Goal: Check status: Check status

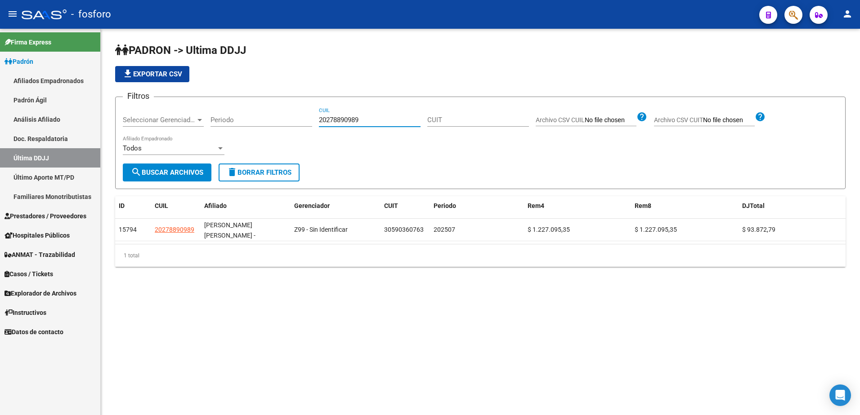
drag, startPoint x: 354, startPoint y: 120, endPoint x: 303, endPoint y: 120, distance: 50.8
click at [304, 120] on div "Filtros Seleccionar Gerenciador Seleccionar Gerenciador Periodo 20278890989 CUI…" at bounding box center [480, 133] width 715 height 59
drag, startPoint x: 364, startPoint y: 118, endPoint x: 317, endPoint y: 118, distance: 47.2
click at [314, 118] on div "Filtros Seleccionar Gerenciador Seleccionar Gerenciador Periodo 27335743461 CUI…" at bounding box center [480, 133] width 715 height 59
type input "27335743461"
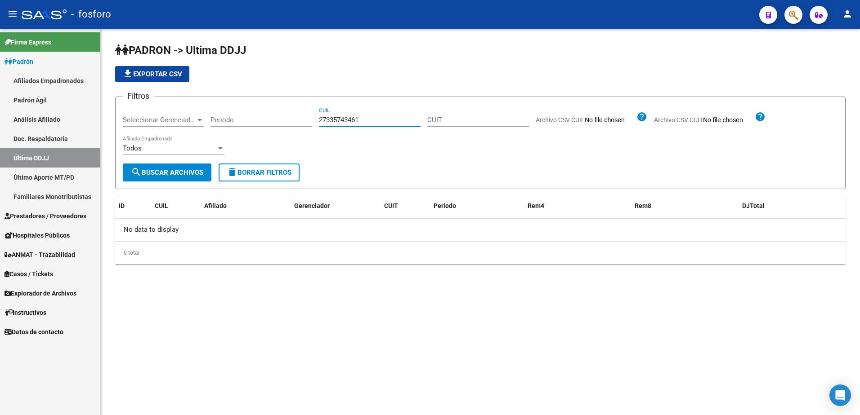
drag, startPoint x: 56, startPoint y: 183, endPoint x: 90, endPoint y: 176, distance: 34.7
click at [56, 183] on link "Último Aporte MT/PD" at bounding box center [50, 177] width 100 height 19
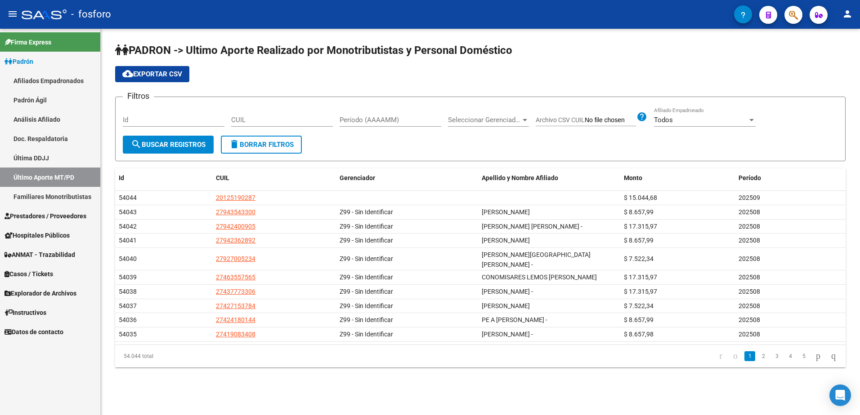
click at [277, 124] on div "CUIL" at bounding box center [282, 116] width 102 height 19
paste input "27-33574346-1"
type input "27-33574346-1"
click at [168, 130] on div "Id" at bounding box center [174, 121] width 102 height 28
click at [160, 147] on span "search Buscar Registros" at bounding box center [168, 145] width 75 height 8
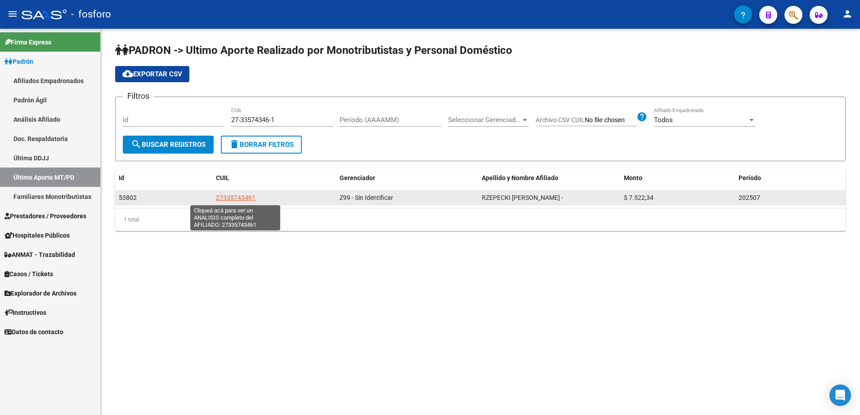
click at [232, 196] on span "27335743461" at bounding box center [236, 197] width 40 height 7
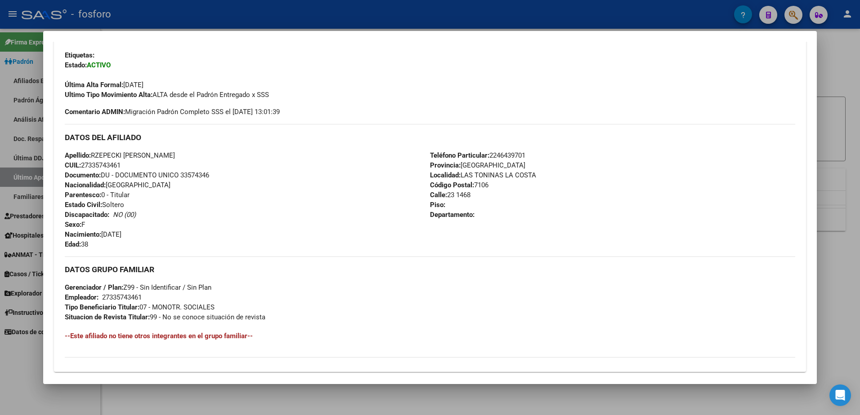
scroll to position [225, 0]
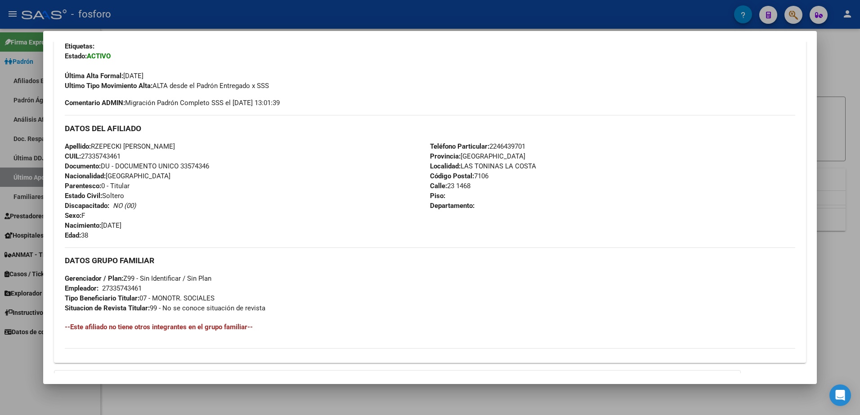
click at [835, 52] on div at bounding box center [430, 207] width 860 height 415
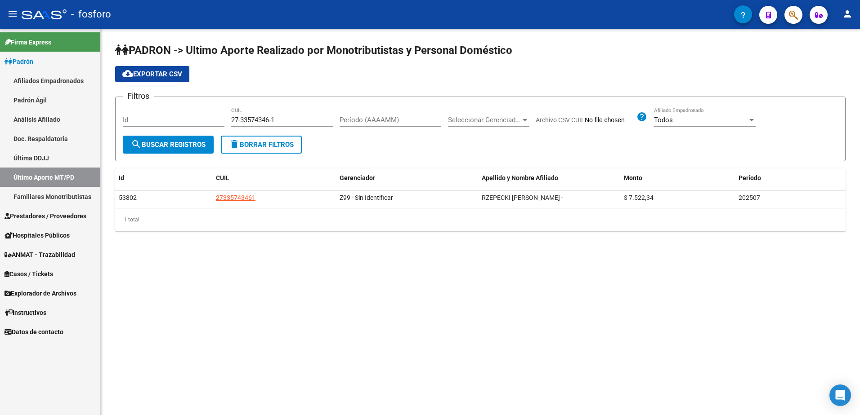
click at [40, 160] on link "Última DDJJ" at bounding box center [50, 157] width 100 height 19
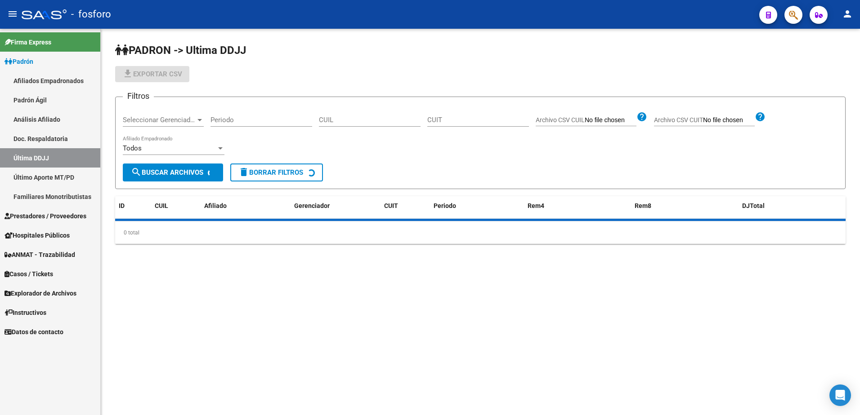
click at [347, 122] on input "CUIL" at bounding box center [370, 120] width 102 height 8
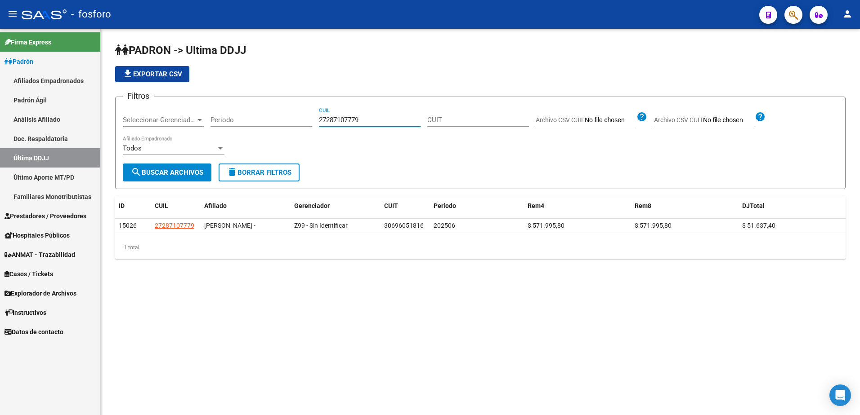
drag, startPoint x: 362, startPoint y: 117, endPoint x: 311, endPoint y: 117, distance: 50.8
click at [311, 117] on div "Filtros Seleccionar Gerenciador Seleccionar Gerenciador Periodo 27287107779 CUI…" at bounding box center [480, 133] width 715 height 59
paste input "0298935385"
click at [195, 176] on span "search Buscar Archivos" at bounding box center [167, 173] width 72 height 8
drag, startPoint x: 375, startPoint y: 121, endPoint x: 287, endPoint y: 121, distance: 87.7
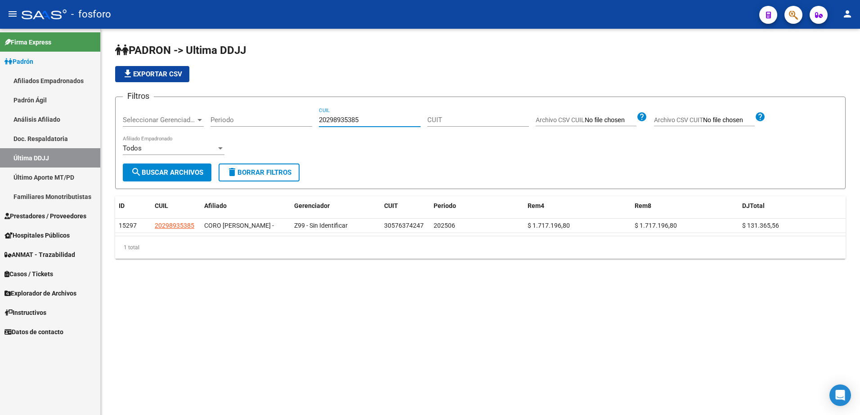
click at [287, 121] on div "Filtros Seleccionar Gerenciador Seleccionar Gerenciador Periodo 20298935385 CUI…" at bounding box center [480, 133] width 715 height 59
paste input "36342663"
type input "20236342663"
click at [191, 171] on span "search Buscar Archivos" at bounding box center [167, 173] width 72 height 8
drag, startPoint x: 47, startPoint y: 174, endPoint x: 77, endPoint y: 173, distance: 30.2
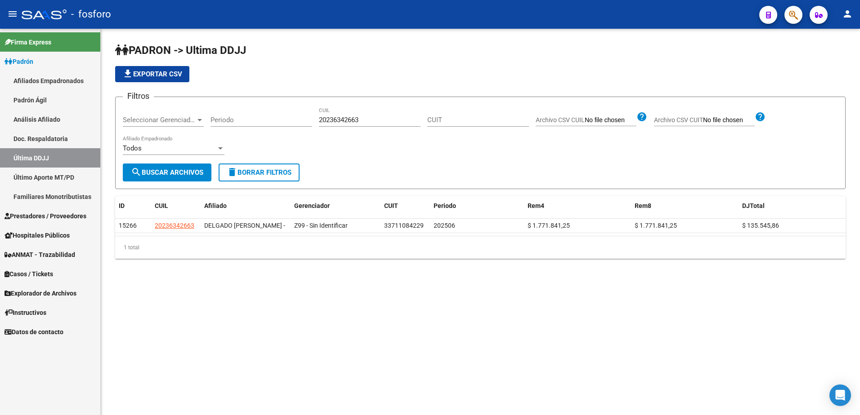
click at [47, 174] on link "Último Aporte MT/PD" at bounding box center [50, 177] width 100 height 19
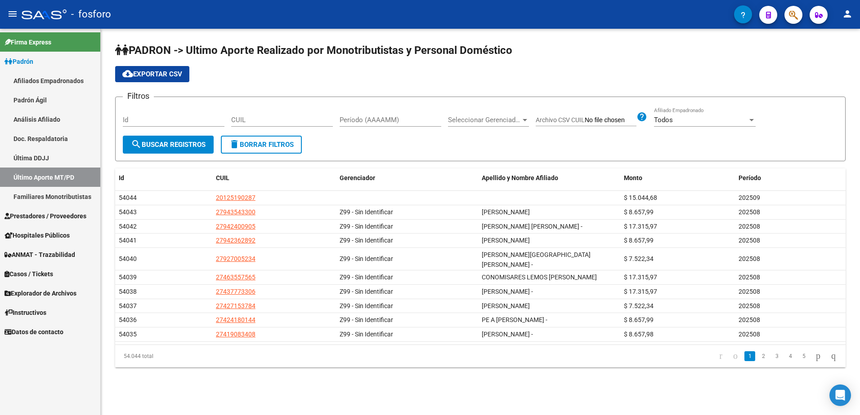
click at [284, 120] on input "CUIL" at bounding box center [282, 120] width 102 height 8
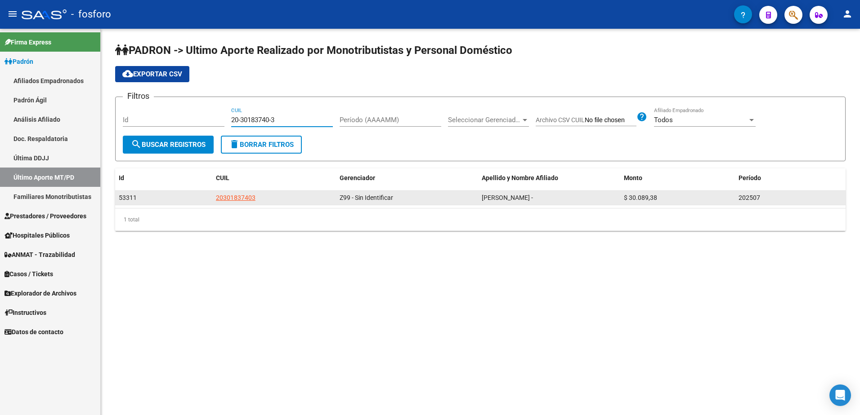
type input "20-30183740-3"
click at [237, 202] on app-link-go-to "20301837403" at bounding box center [236, 198] width 40 height 10
click at [237, 196] on span "20301837403" at bounding box center [236, 197] width 40 height 7
type textarea "20301837403"
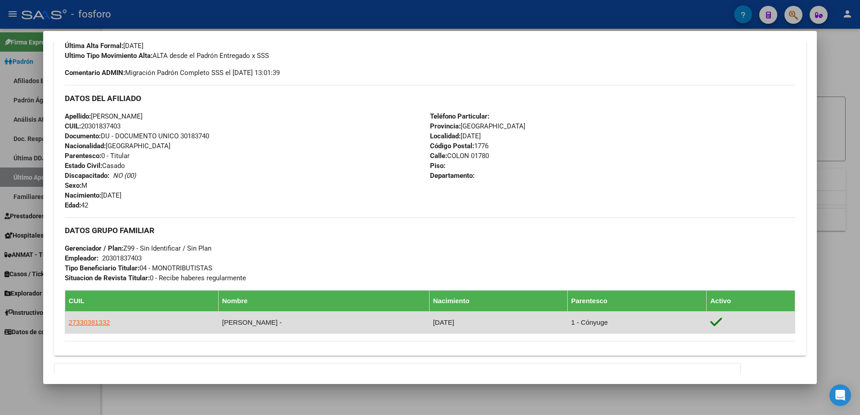
scroll to position [285, 0]
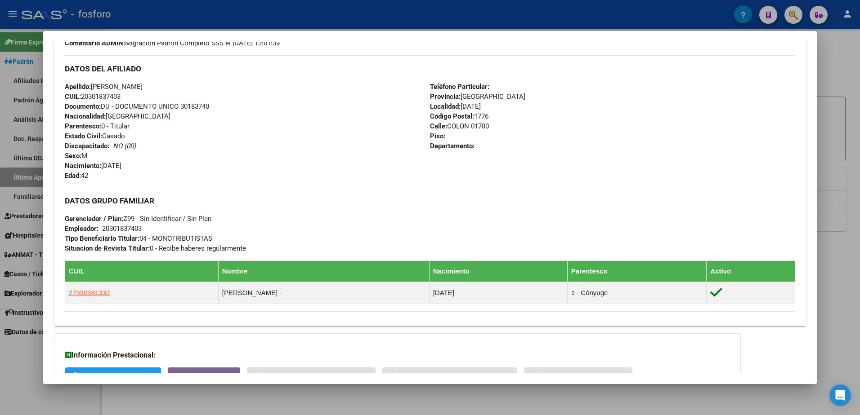
click at [835, 46] on div at bounding box center [430, 207] width 860 height 415
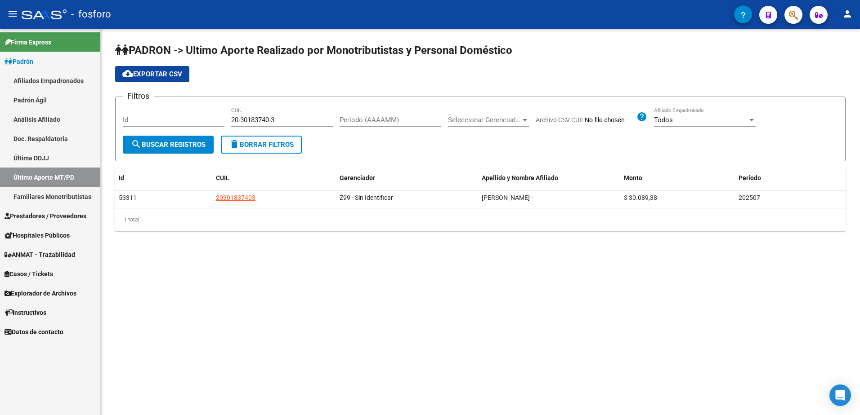
click at [303, 124] on input "20-30183740-3" at bounding box center [282, 120] width 102 height 8
click at [191, 143] on span "search Buscar Registros" at bounding box center [168, 145] width 75 height 8
drag, startPoint x: 293, startPoint y: 121, endPoint x: 208, endPoint y: 121, distance: 84.5
click at [208, 121] on div "Filtros Id 20-30183740-3 CUIL Período (AAAAMM) Seleccionar Gerenciador Seleccio…" at bounding box center [480, 119] width 715 height 31
drag, startPoint x: 263, startPoint y: 122, endPoint x: 223, endPoint y: 122, distance: 40.5
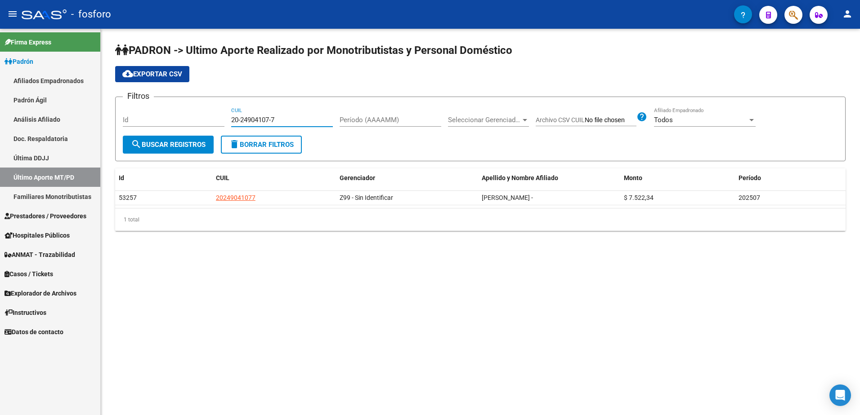
click at [223, 122] on div "Filtros Id 20-24904107-7 CUIL Período (AAAAMM) Seleccionar Gerenciador Seleccio…" at bounding box center [480, 119] width 715 height 31
type input "23-31156037-9"
click at [180, 152] on button "search Buscar Registros" at bounding box center [168, 145] width 91 height 18
drag, startPoint x: 292, startPoint y: 117, endPoint x: 220, endPoint y: 119, distance: 72.0
click at [220, 119] on div "Filtros Id 23-31156037-9 CUIL Período (AAAAMM) Seleccionar Gerenciador Seleccio…" at bounding box center [480, 119] width 715 height 31
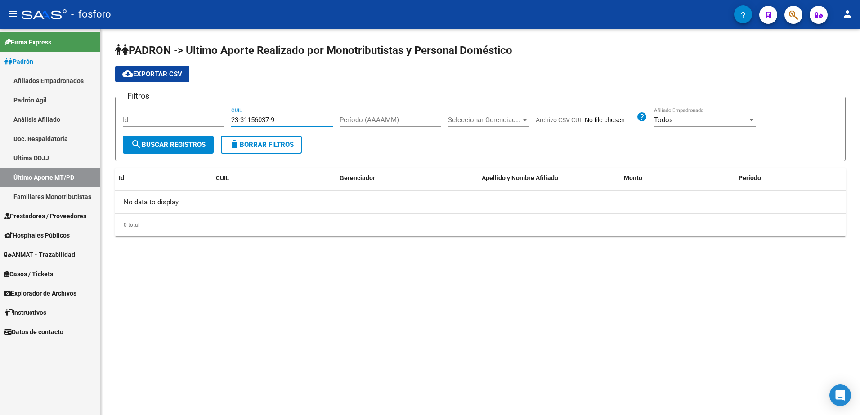
click at [23, 161] on link "Última DDJJ" at bounding box center [50, 157] width 100 height 19
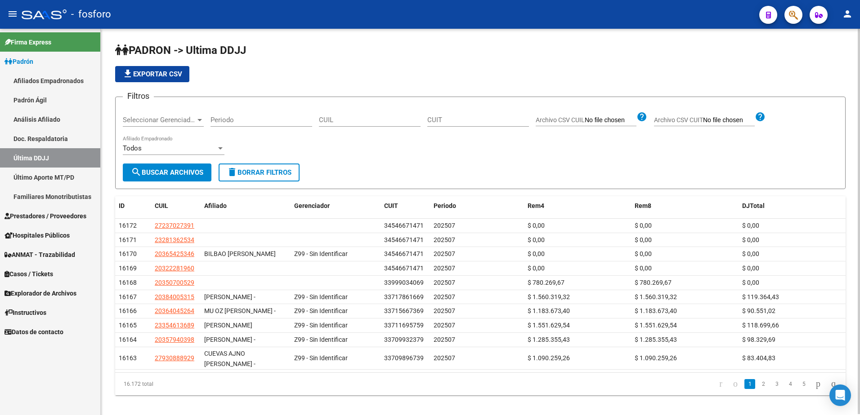
click at [354, 120] on input "CUIL" at bounding box center [370, 120] width 102 height 8
paste input "23-31156037-9"
click at [361, 120] on input "23-31156037-9" at bounding box center [370, 120] width 102 height 8
click at [329, 119] on input "23-311560379" at bounding box center [370, 120] width 102 height 8
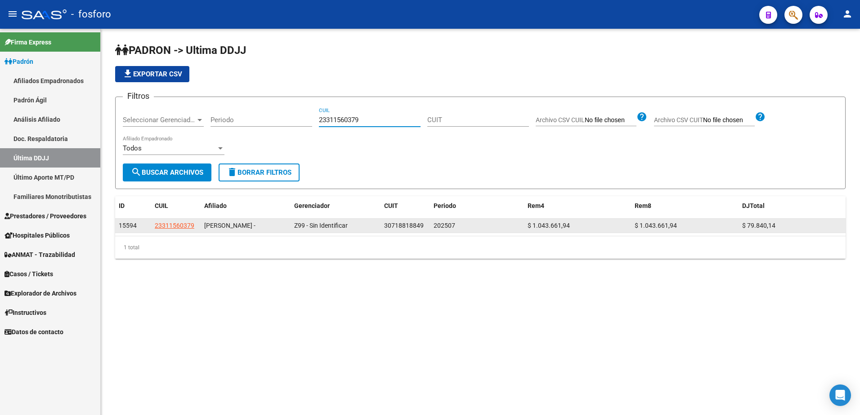
type input "23311560379"
click at [179, 226] on app-link-go-to "23311560379" at bounding box center [175, 226] width 40 height 10
click at [181, 229] on span "23311560379" at bounding box center [175, 225] width 40 height 7
copy span "2331156"
type textarea "23311560379"
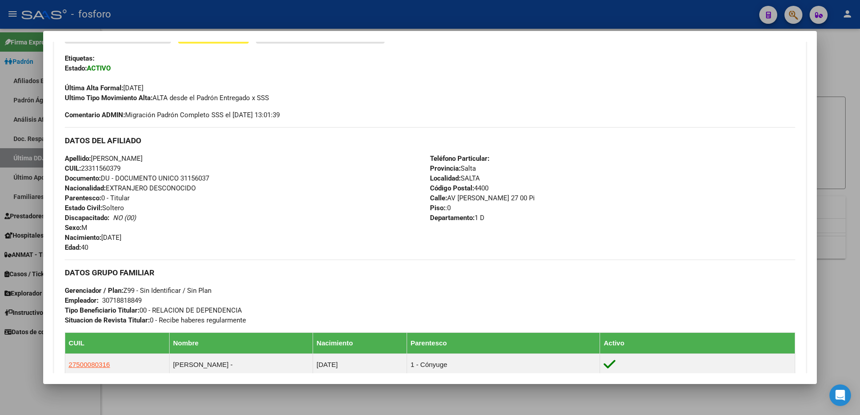
scroll to position [270, 0]
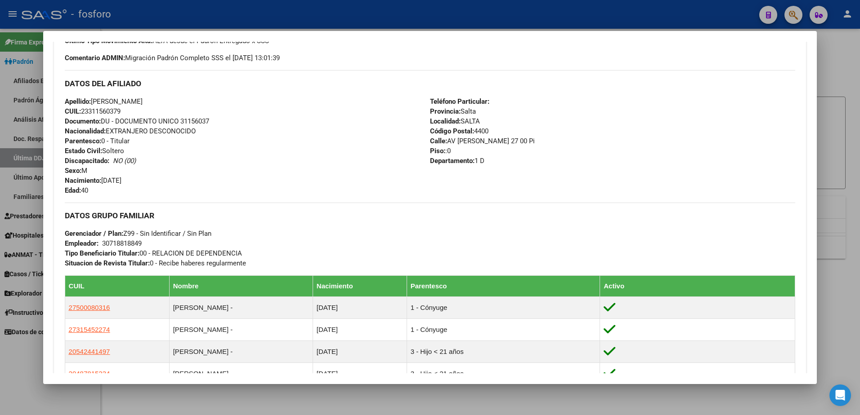
click at [846, 217] on div at bounding box center [430, 207] width 860 height 415
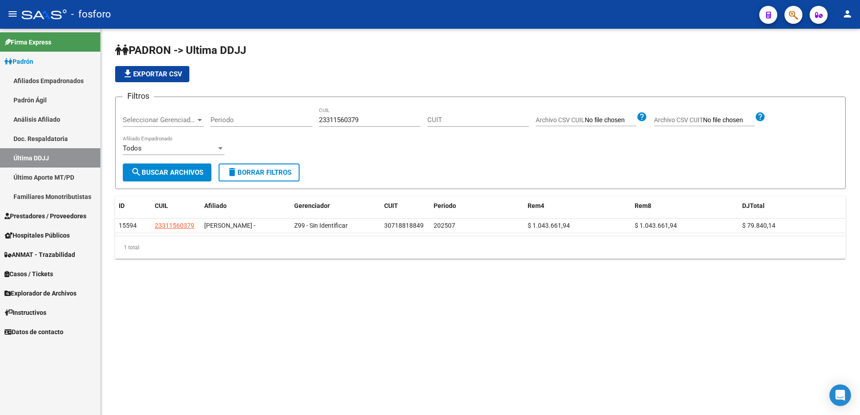
click at [73, 174] on link "Último Aporte MT/PD" at bounding box center [50, 177] width 100 height 19
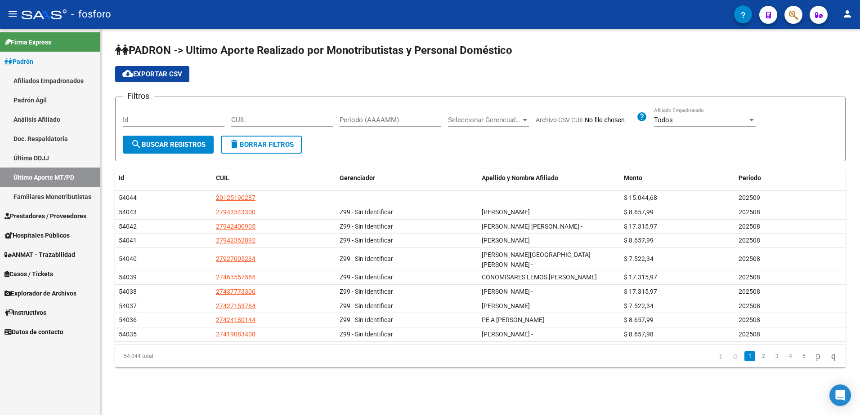
click at [312, 128] on div "CUIL" at bounding box center [282, 121] width 102 height 28
click at [300, 119] on input "CUIL" at bounding box center [282, 120] width 102 height 8
click at [191, 145] on span "search Buscar Registros" at bounding box center [168, 145] width 75 height 8
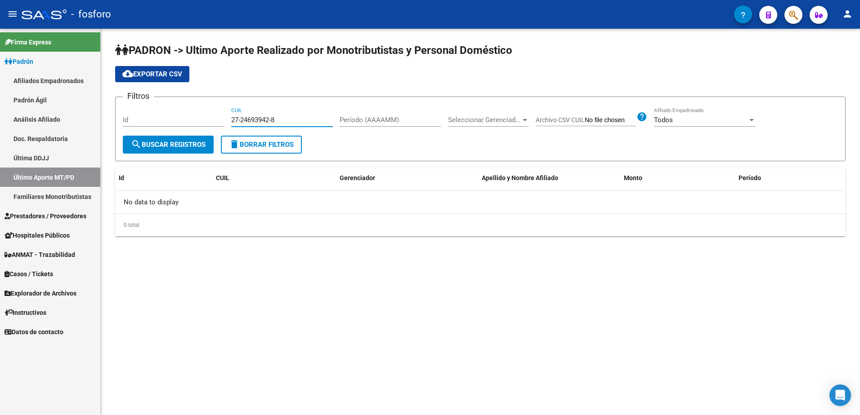
drag, startPoint x: 280, startPoint y: 119, endPoint x: 214, endPoint y: 122, distance: 66.2
click at [211, 119] on div "Filtros Id 27-24693942-8 CUIL Período (AAAAMM) Seleccionar Gerenciador Seleccio…" at bounding box center [480, 119] width 715 height 31
click at [169, 141] on span "search Buscar Registros" at bounding box center [168, 145] width 75 height 8
click at [180, 147] on span "search Buscar Registros" at bounding box center [168, 145] width 75 height 8
click at [291, 117] on input "27-24693942-8" at bounding box center [282, 120] width 102 height 8
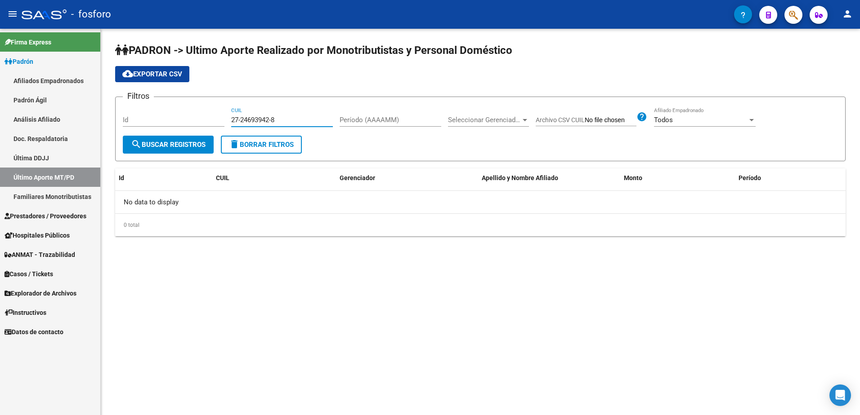
click at [291, 117] on input "27-24693942-8" at bounding box center [282, 120] width 102 height 8
click at [263, 118] on input "27-24693342-8" at bounding box center [282, 120] width 102 height 8
drag, startPoint x: 280, startPoint y: 120, endPoint x: 225, endPoint y: 120, distance: 54.9
click at [225, 120] on div "Filtros Id 27-24699942-8 CUIL Período (AAAAMM) Seleccionar Gerenciador Seleccio…" at bounding box center [480, 119] width 715 height 31
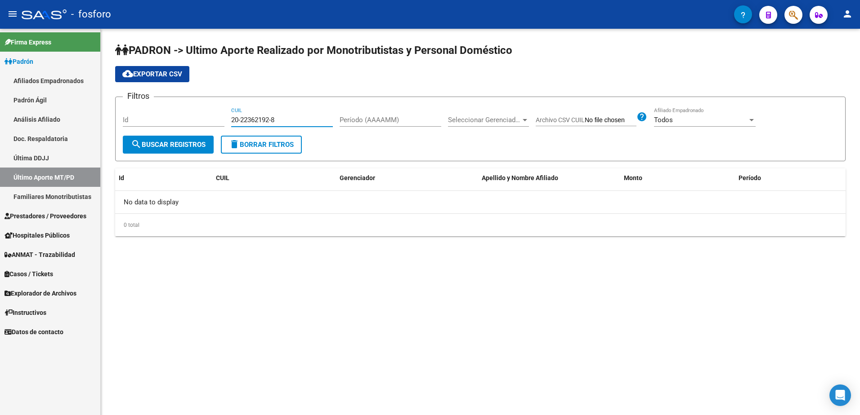
type input "20-22362192-8"
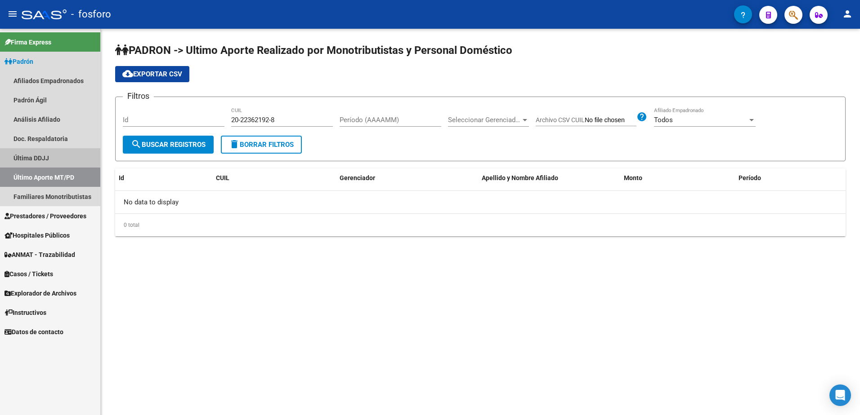
drag, startPoint x: 27, startPoint y: 154, endPoint x: 43, endPoint y: 152, distance: 16.3
click at [27, 153] on link "Última DDJJ" at bounding box center [50, 157] width 100 height 19
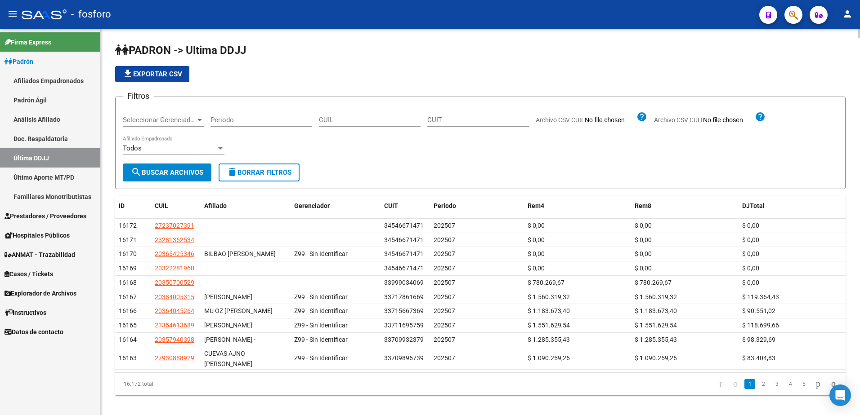
click at [340, 123] on input "CUIL" at bounding box center [370, 120] width 102 height 8
paste input "20228621928"
click at [174, 177] on span "search Buscar Archivos" at bounding box center [167, 173] width 72 height 8
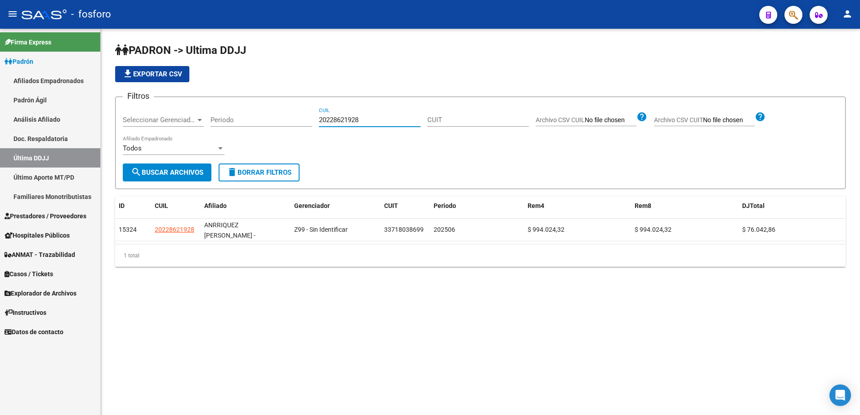
drag, startPoint x: 368, startPoint y: 120, endPoint x: 319, endPoint y: 122, distance: 48.6
click at [320, 122] on input "20228621928" at bounding box center [370, 120] width 102 height 8
type input "20262210570"
click at [343, 121] on div "20262210570 CUIL" at bounding box center [370, 116] width 102 height 19
drag, startPoint x: 370, startPoint y: 121, endPoint x: 307, endPoint y: 125, distance: 63.1
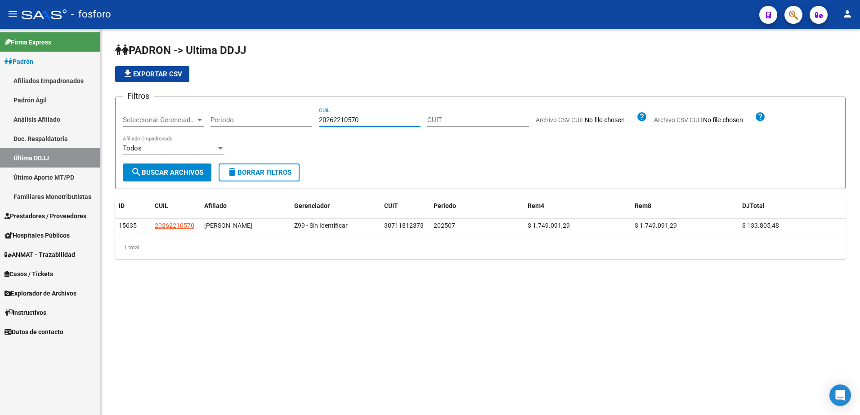
click at [307, 125] on div "Filtros Seleccionar Gerenciador Seleccionar Gerenciador Periodo 20262210570 CUI…" at bounding box center [480, 133] width 715 height 59
click at [54, 178] on link "Último Aporte MT/PD" at bounding box center [50, 177] width 100 height 19
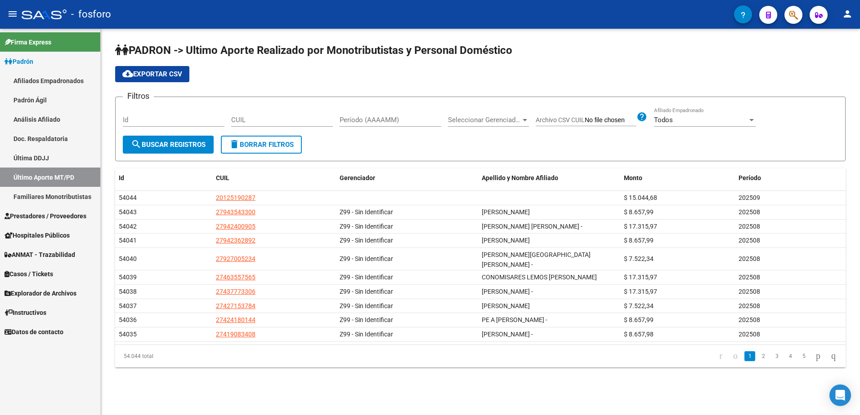
click at [281, 119] on input "CUIL" at bounding box center [282, 120] width 102 height 8
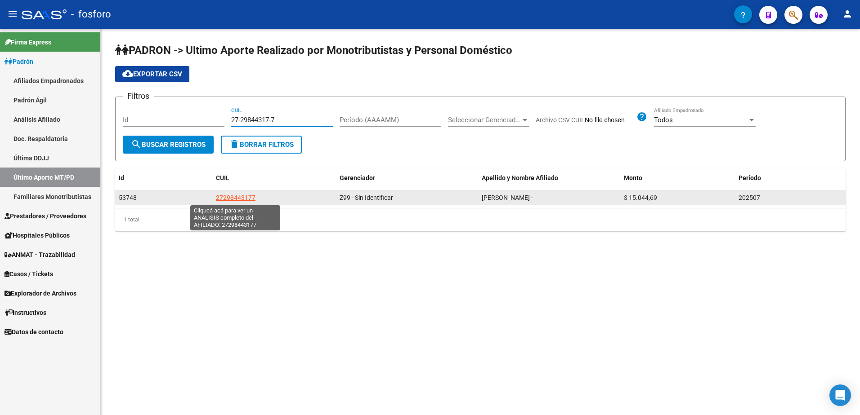
type input "27-29844317-7"
click at [232, 198] on span "27298443177" at bounding box center [236, 197] width 40 height 7
type textarea "27298443177"
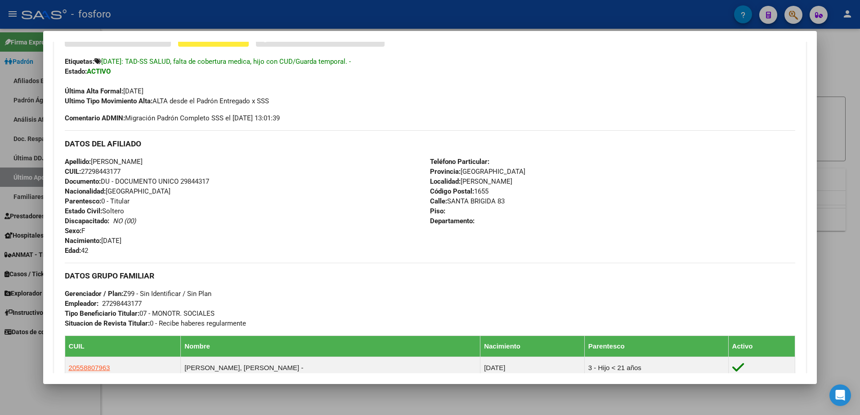
scroll to position [225, 0]
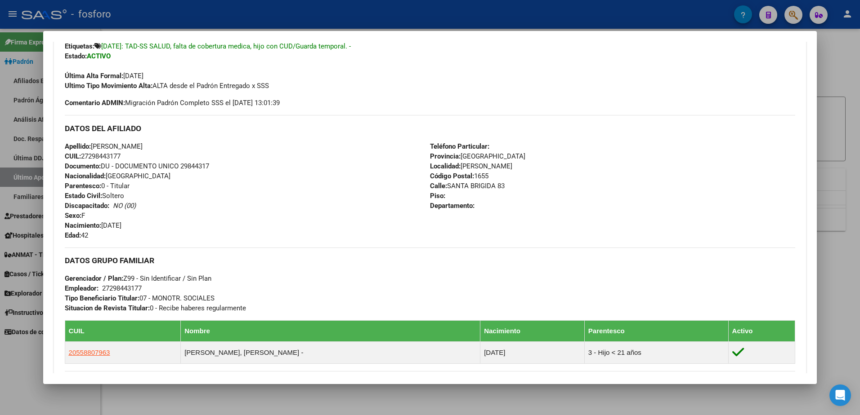
click at [826, 112] on div at bounding box center [430, 207] width 860 height 415
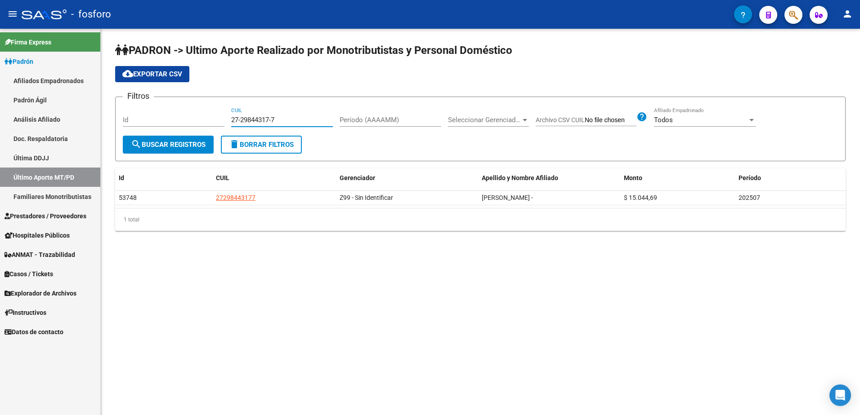
drag, startPoint x: 280, startPoint y: 118, endPoint x: 228, endPoint y: 114, distance: 52.3
click at [228, 114] on div "Filtros Id 27-29844317-7 CUIL Período (AAAAMM) Seleccionar Gerenciador Seleccio…" at bounding box center [480, 119] width 715 height 31
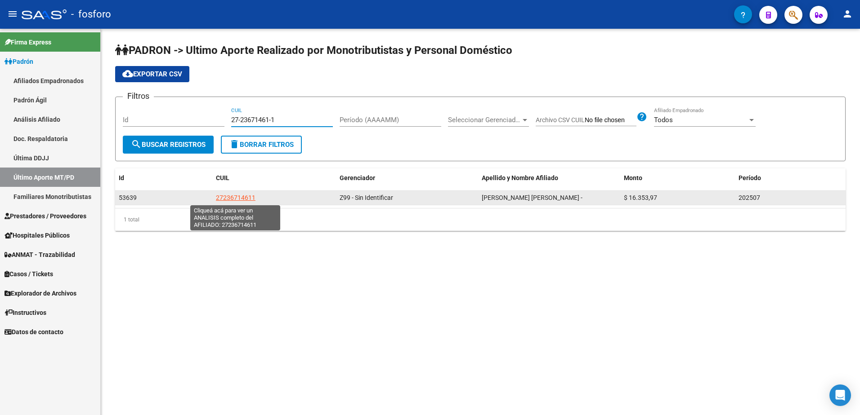
type input "27-23671461-1"
click at [245, 199] on span "27236714611" at bounding box center [236, 197] width 40 height 7
type textarea "27236714611"
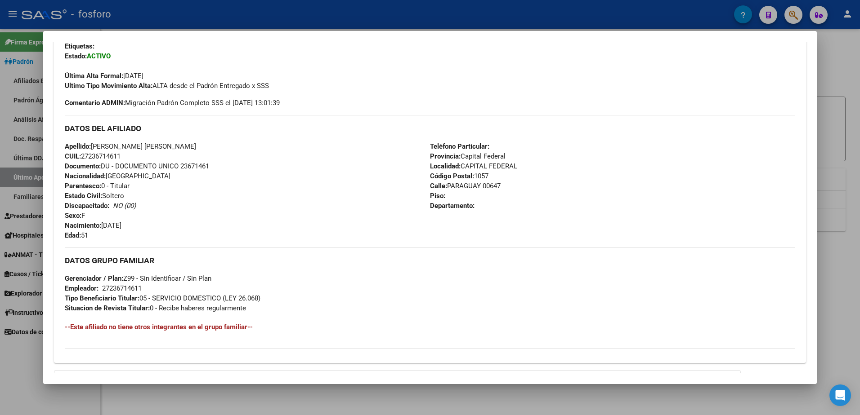
click at [859, 228] on div at bounding box center [430, 207] width 860 height 415
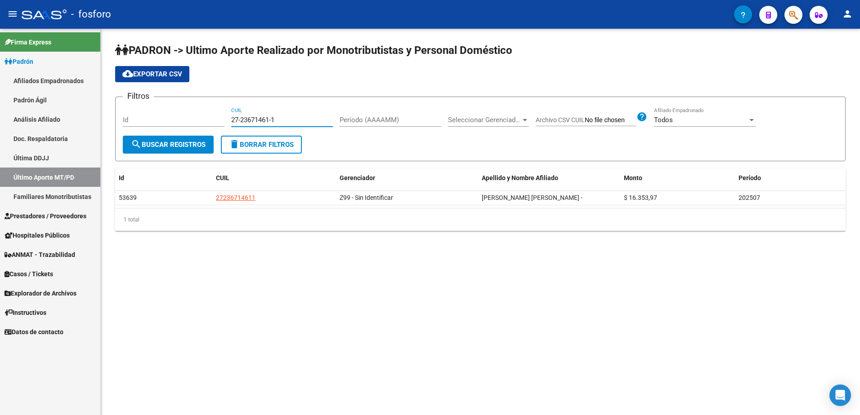
drag, startPoint x: 276, startPoint y: 118, endPoint x: 214, endPoint y: 118, distance: 61.6
click at [214, 118] on div "Filtros Id 27-23671461-1 CUIL Período (AAAAMM) Seleccionar Gerenciador Seleccio…" at bounding box center [480, 119] width 715 height 31
drag, startPoint x: 278, startPoint y: 116, endPoint x: 223, endPoint y: 121, distance: 55.9
click at [221, 118] on div "Filtros Id 20-21689899-1 CUIL Período (AAAAMM) Seleccionar Gerenciador Seleccio…" at bounding box center [480, 119] width 715 height 31
type input "20-21689899-1"
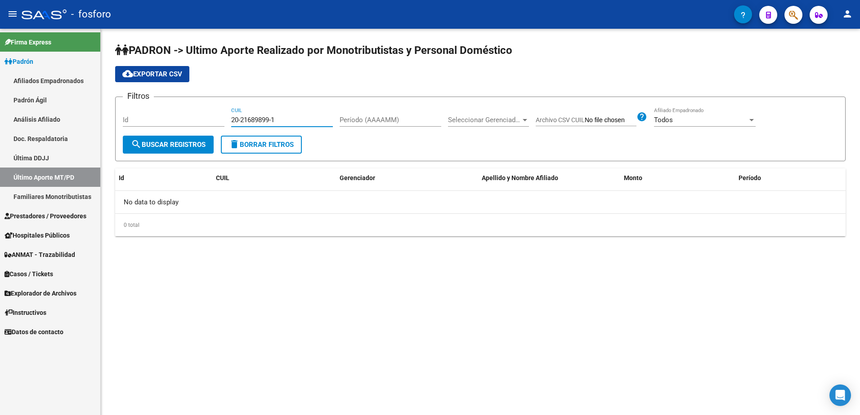
click at [56, 159] on link "Última DDJJ" at bounding box center [50, 157] width 100 height 19
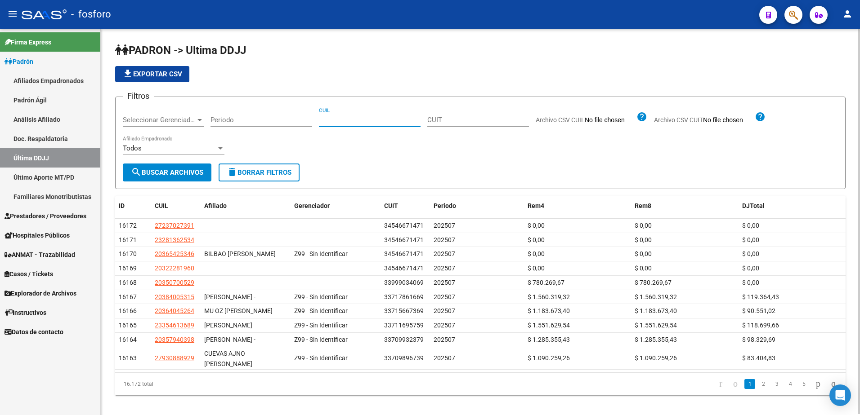
click at [329, 121] on input "CUIL" at bounding box center [370, 120] width 102 height 8
paste input "20-21689899-1"
click at [328, 120] on input "20-21689899-1" at bounding box center [370, 120] width 102 height 8
click at [360, 120] on input "2021689899-1" at bounding box center [370, 120] width 102 height 8
type input "20216898991"
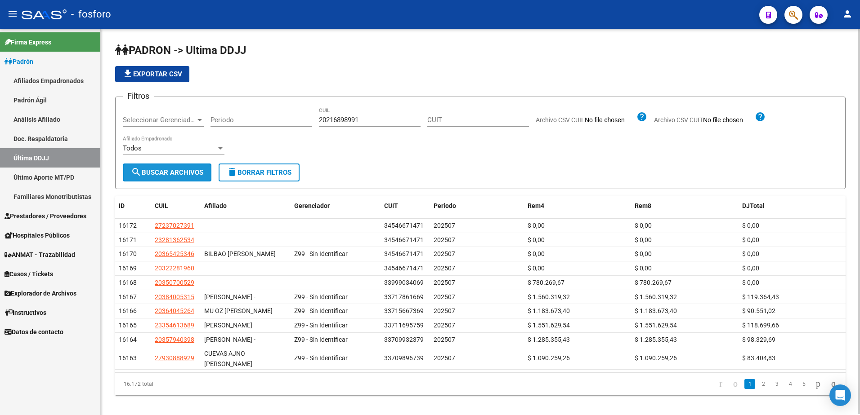
click at [174, 172] on span "search Buscar Archivos" at bounding box center [167, 173] width 72 height 8
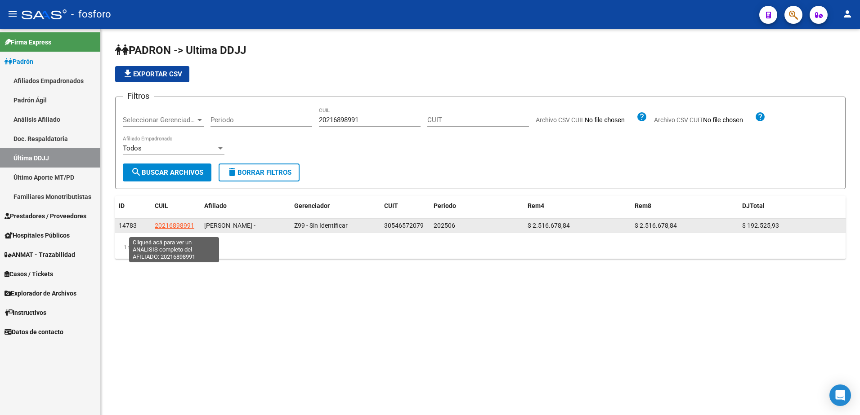
click at [174, 229] on span "20216898991" at bounding box center [175, 225] width 40 height 7
type textarea "20216898991"
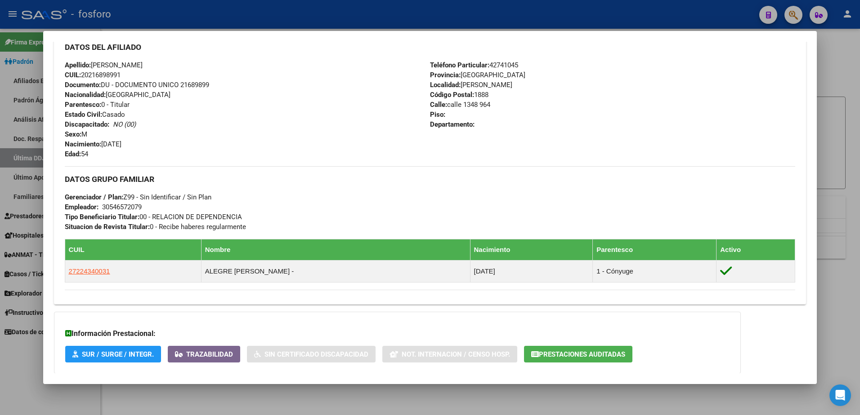
scroll to position [315, 0]
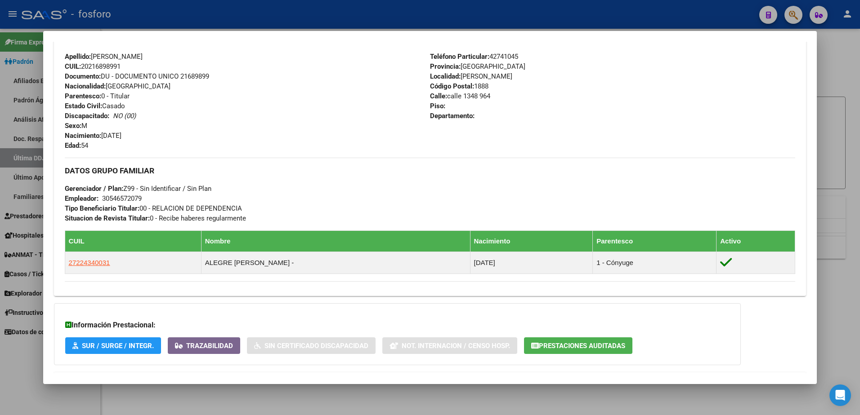
click at [833, 210] on div at bounding box center [430, 207] width 860 height 415
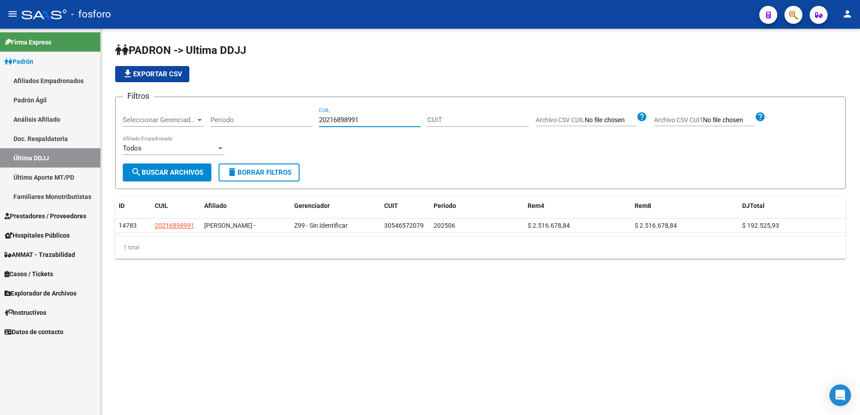
drag, startPoint x: 369, startPoint y: 117, endPoint x: 289, endPoint y: 123, distance: 80.3
click at [289, 123] on div "Filtros Seleccionar Gerenciador Seleccionar Gerenciador Periodo 20216898991 CUI…" at bounding box center [480, 133] width 715 height 59
paste input "3287851669"
click at [169, 175] on span "search Buscar Archivos" at bounding box center [167, 173] width 72 height 8
drag, startPoint x: 364, startPoint y: 117, endPoint x: 314, endPoint y: 120, distance: 50.0
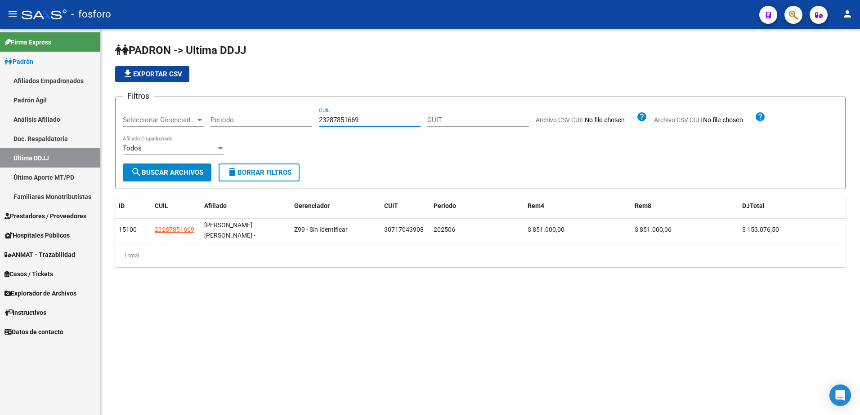
click at [314, 120] on div "Filtros Seleccionar Gerenciador Seleccionar Gerenciador Periodo 23287851669 CUI…" at bounding box center [480, 133] width 715 height 59
drag, startPoint x: 366, startPoint y: 122, endPoint x: 317, endPoint y: 126, distance: 49.7
click at [307, 124] on div "Filtros Seleccionar Gerenciador Seleccionar Gerenciador Periodo 20262046487 CUI…" at bounding box center [480, 133] width 715 height 59
paste input "7306157936"
click at [193, 168] on button "search Buscar Archivos" at bounding box center [167, 173] width 89 height 18
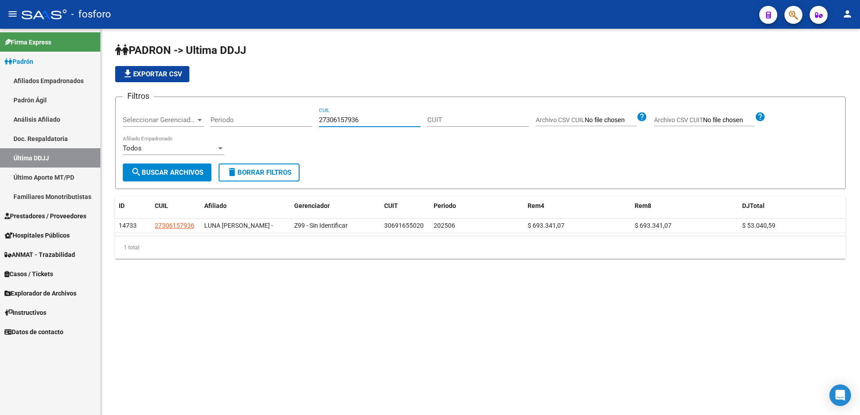
drag, startPoint x: 353, startPoint y: 120, endPoint x: 301, endPoint y: 120, distance: 51.3
click at [301, 120] on div "Filtros Seleccionar Gerenciador Seleccionar Gerenciador Periodo 27306157936 CUI…" at bounding box center [480, 133] width 715 height 59
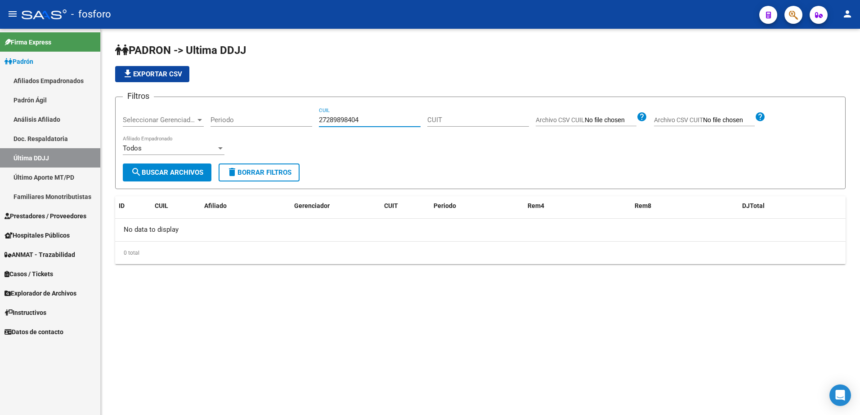
drag, startPoint x: 362, startPoint y: 119, endPoint x: 305, endPoint y: 128, distance: 57.8
click at [305, 128] on div "Filtros Seleccionar Gerenciador Seleccionar Gerenciador Periodo 27289898404 CUI…" at bounding box center [480, 133] width 715 height 59
paste input "0300131361"
drag, startPoint x: 189, startPoint y: 167, endPoint x: 218, endPoint y: 173, distance: 29.7
click at [189, 168] on button "search Buscar Archivos" at bounding box center [167, 173] width 89 height 18
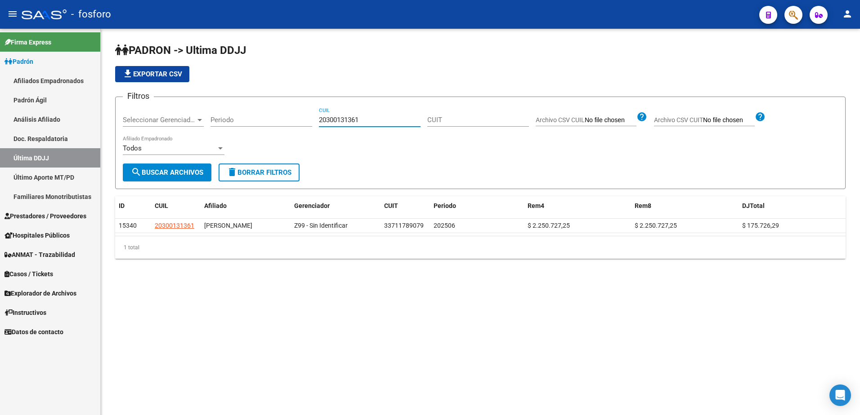
drag, startPoint x: 369, startPoint y: 121, endPoint x: 302, endPoint y: 121, distance: 67.0
click at [302, 121] on div "Filtros Seleccionar Gerenciador Seleccionar Gerenciador Periodo 20300131361 CUI…" at bounding box center [480, 133] width 715 height 59
drag, startPoint x: 368, startPoint y: 123, endPoint x: 308, endPoint y: 122, distance: 60.3
click at [308, 123] on div "Filtros Seleccionar Gerenciador Seleccionar Gerenciador Periodo 20433109245 CUI…" at bounding box center [480, 133] width 715 height 59
paste input "265186034"
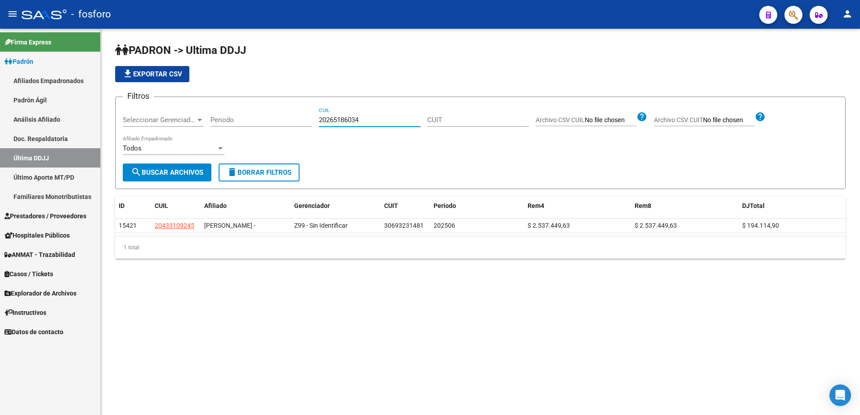
click at [192, 177] on button "search Buscar Archivos" at bounding box center [167, 173] width 89 height 18
drag, startPoint x: 368, startPoint y: 119, endPoint x: 317, endPoint y: 120, distance: 50.8
click at [317, 120] on div "Filtros Seleccionar Gerenciador Seleccionar Gerenciador Periodo 20265186034 CUI…" at bounding box center [480, 133] width 715 height 59
paste input "7298443177"
type input "27298443177"
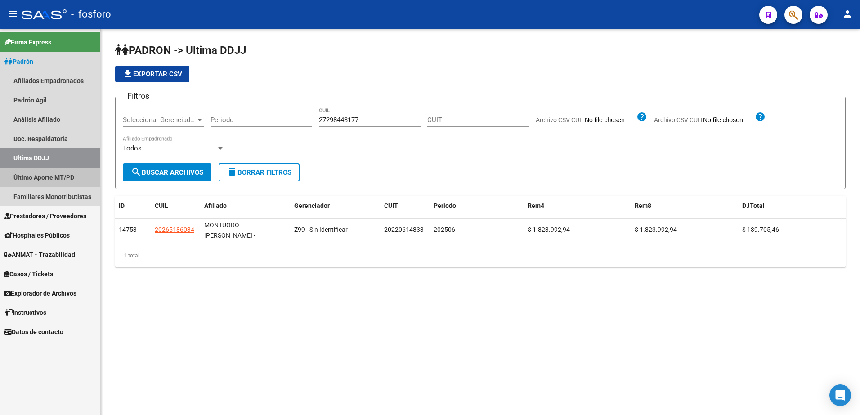
drag, startPoint x: 69, startPoint y: 180, endPoint x: 103, endPoint y: 171, distance: 34.8
click at [70, 179] on link "Último Aporte MT/PD" at bounding box center [50, 177] width 100 height 19
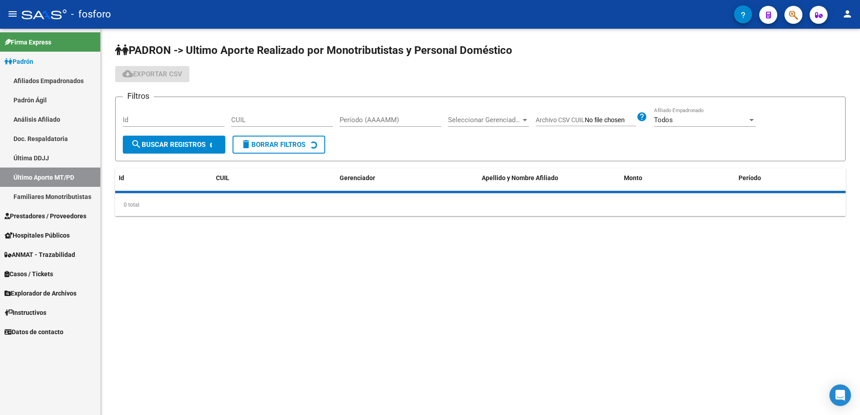
click at [285, 120] on input "CUIL" at bounding box center [282, 120] width 102 height 8
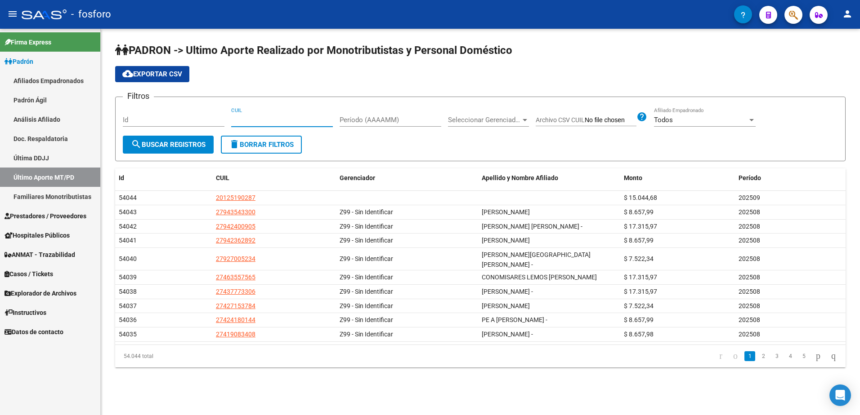
paste input "27-29844317-7"
type input "27-29844317-7"
click at [174, 152] on button "search Buscar Registros" at bounding box center [168, 145] width 91 height 18
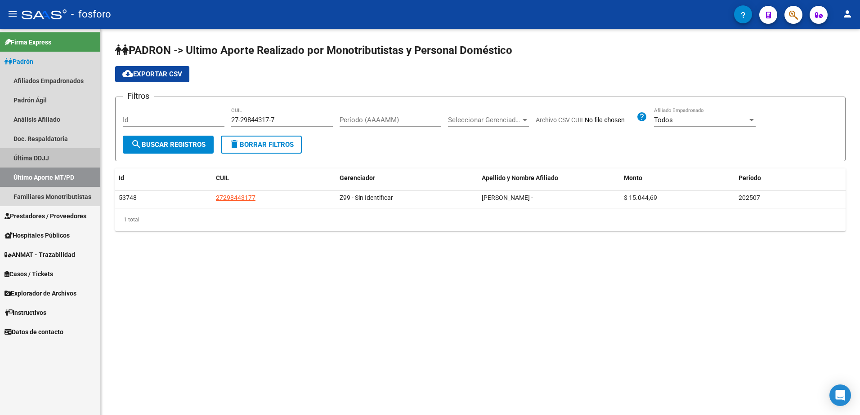
click at [74, 157] on link "Última DDJJ" at bounding box center [50, 157] width 100 height 19
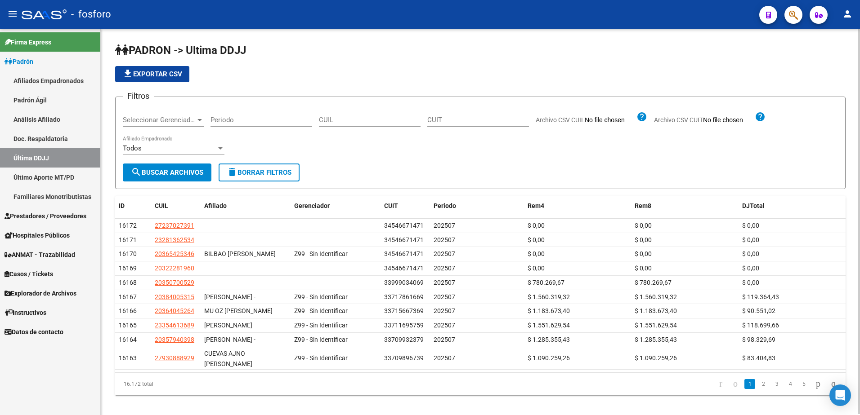
click at [371, 120] on input "CUIL" at bounding box center [370, 120] width 102 height 8
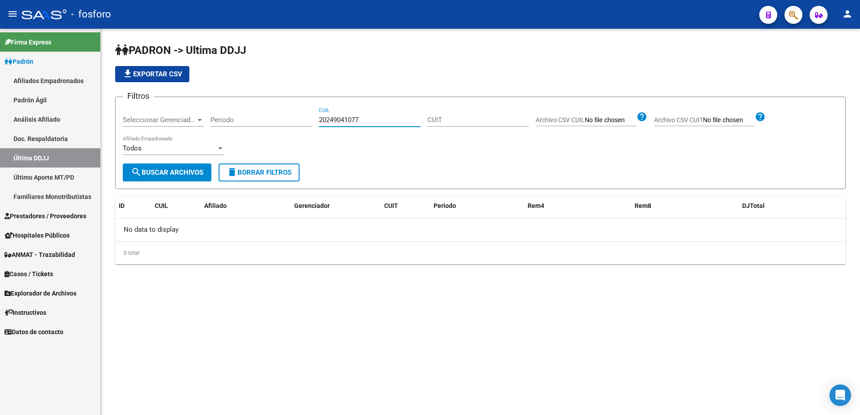
drag, startPoint x: 378, startPoint y: 120, endPoint x: 297, endPoint y: 121, distance: 80.9
click at [295, 121] on div "Filtros Seleccionar Gerenciador Seleccionar Gerenciador Periodo 20249041077 CUI…" at bounding box center [480, 133] width 715 height 59
type input "20249041077"
drag, startPoint x: 44, startPoint y: 177, endPoint x: 95, endPoint y: 165, distance: 52.3
click at [45, 177] on link "Último Aporte MT/PD" at bounding box center [50, 177] width 100 height 19
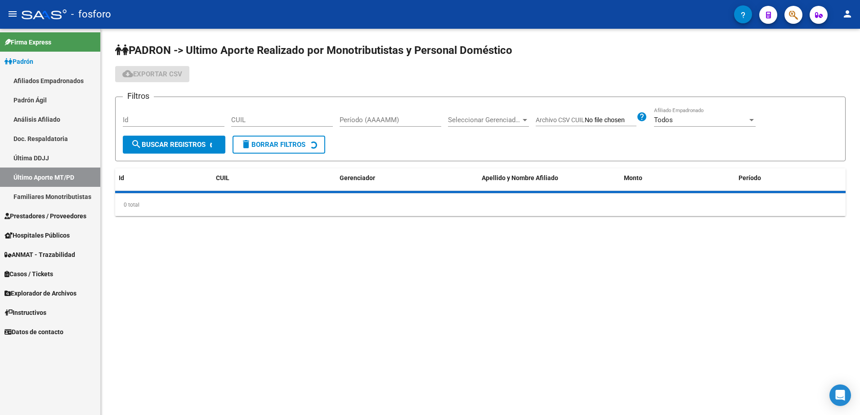
click at [274, 118] on input "CUIL" at bounding box center [282, 120] width 102 height 8
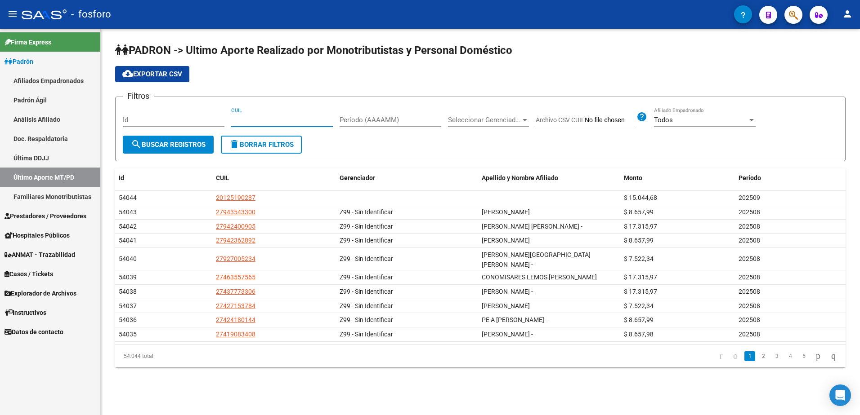
paste input "20-24904107-7"
type input "20-24904107-7"
click at [185, 148] on span "search Buscar Registros" at bounding box center [168, 145] width 75 height 8
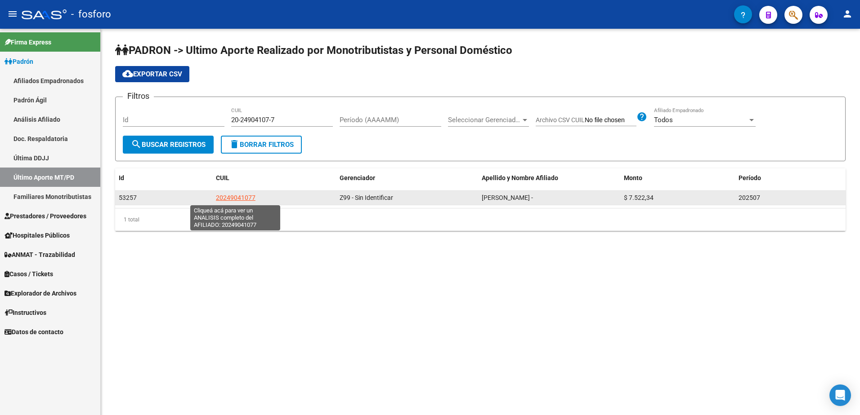
click at [245, 197] on span "20249041077" at bounding box center [236, 197] width 40 height 7
type textarea "20249041077"
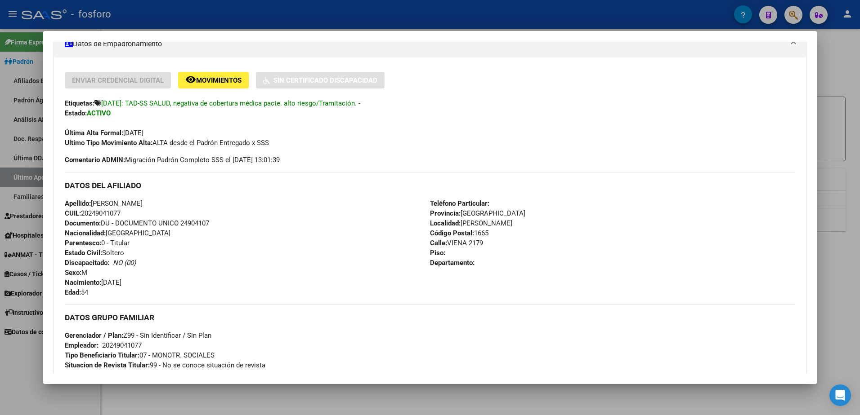
scroll to position [90, 0]
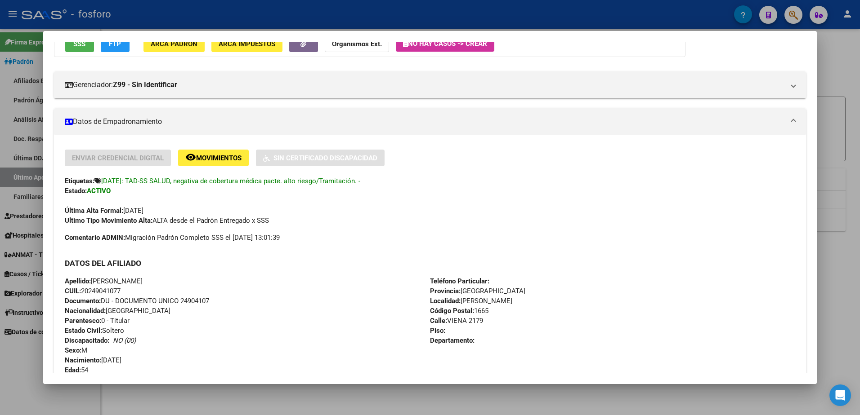
click at [838, 225] on div at bounding box center [430, 207] width 860 height 415
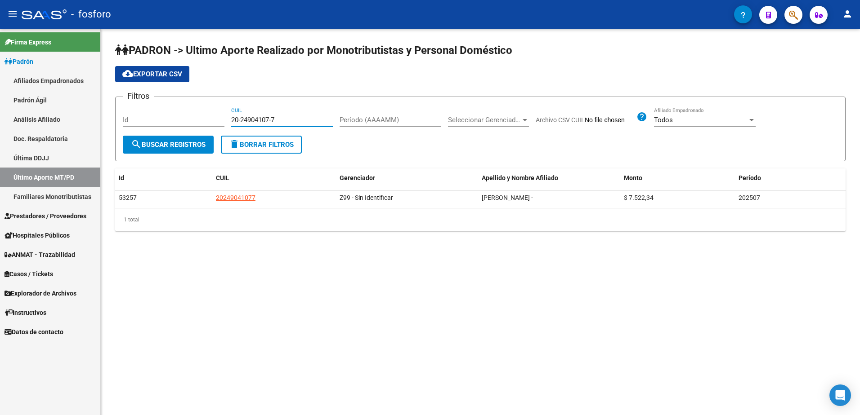
drag, startPoint x: 299, startPoint y: 119, endPoint x: 214, endPoint y: 125, distance: 85.2
click at [214, 125] on div "Filtros Id 20-24904107-7 CUIL Período (AAAAMM) Seleccionar Gerenciador Seleccio…" at bounding box center [480, 119] width 715 height 31
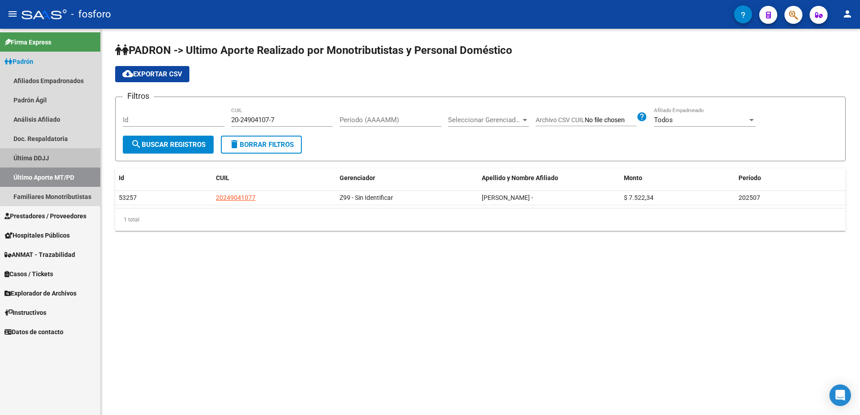
click at [50, 155] on link "Última DDJJ" at bounding box center [50, 157] width 100 height 19
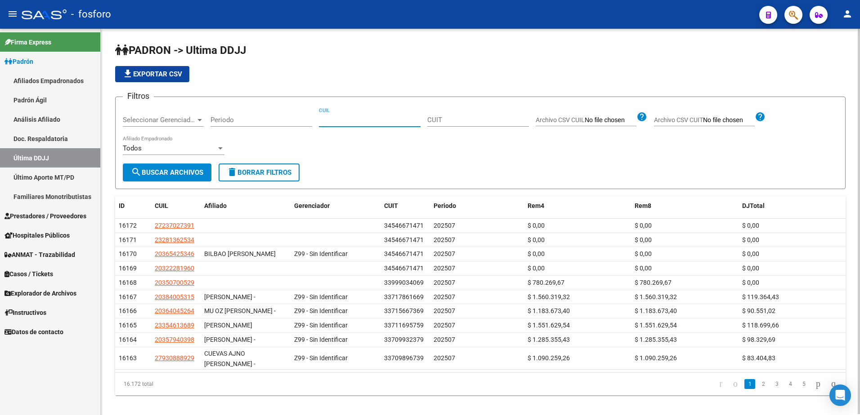
click at [344, 120] on input "CUIL" at bounding box center [370, 120] width 102 height 8
paste input "20222457018"
click at [134, 170] on mat-icon "search" at bounding box center [136, 172] width 11 height 11
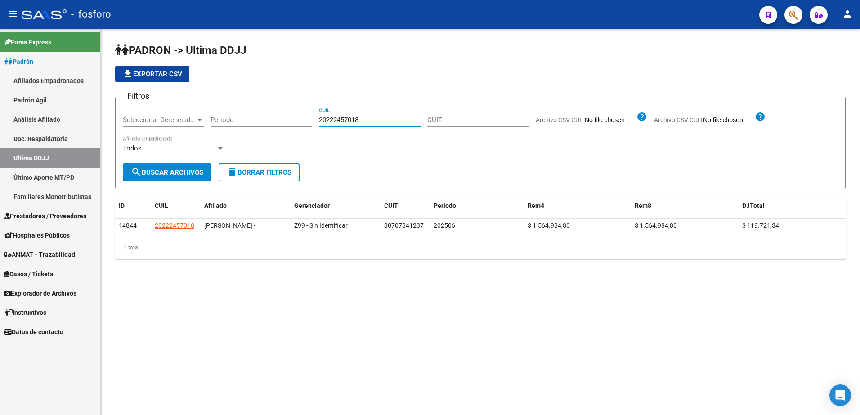
drag, startPoint x: 365, startPoint y: 120, endPoint x: 303, endPoint y: 119, distance: 61.2
click at [303, 120] on div "Filtros Seleccionar Gerenciador Seleccionar Gerenciador Periodo 20222457018 CUI…" at bounding box center [480, 133] width 715 height 59
type input "20245832398"
click at [70, 183] on link "Último Aporte MT/PD" at bounding box center [50, 177] width 100 height 19
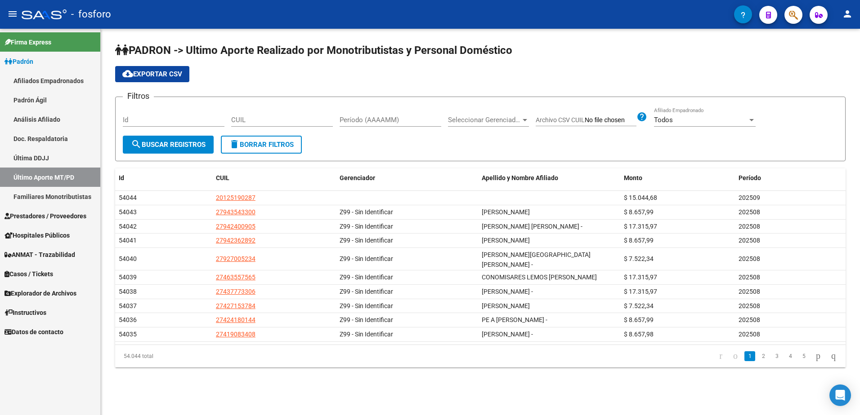
click at [300, 119] on input "CUIL" at bounding box center [282, 120] width 102 height 8
paste input "20-38973354-8"
type input "20-38973354-8"
click at [175, 138] on button "search Buscar Registros" at bounding box center [168, 145] width 91 height 18
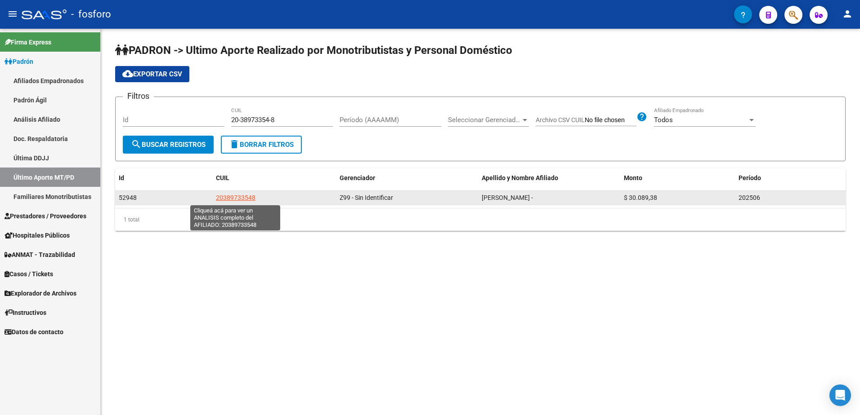
click at [233, 200] on span "20389733548" at bounding box center [236, 197] width 40 height 7
type textarea "20389733548"
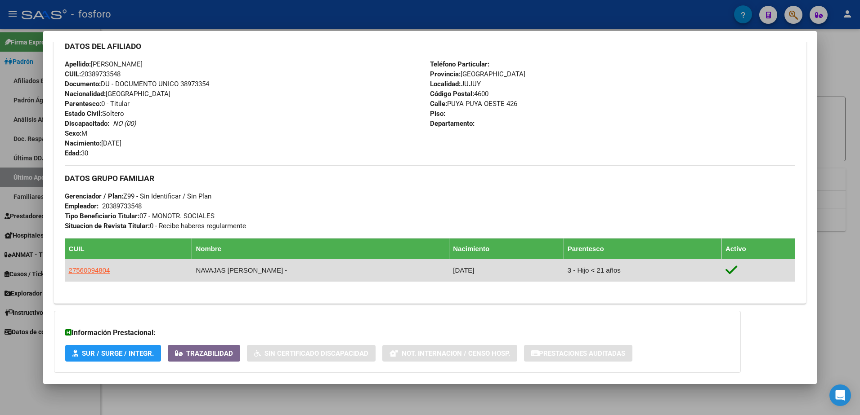
scroll to position [315, 0]
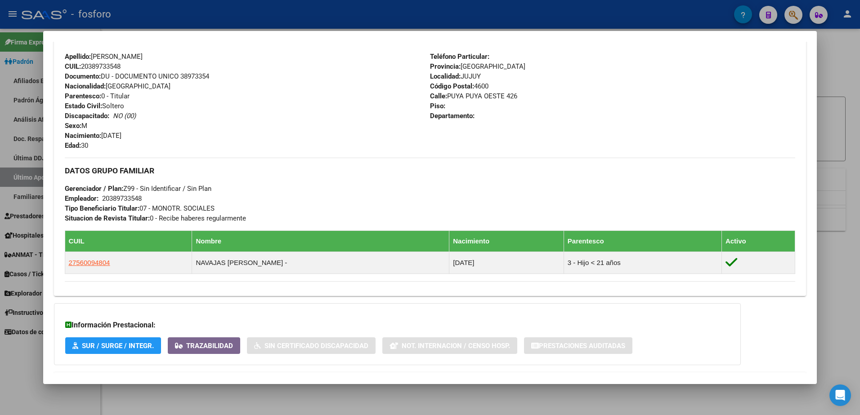
click at [830, 245] on div at bounding box center [430, 207] width 860 height 415
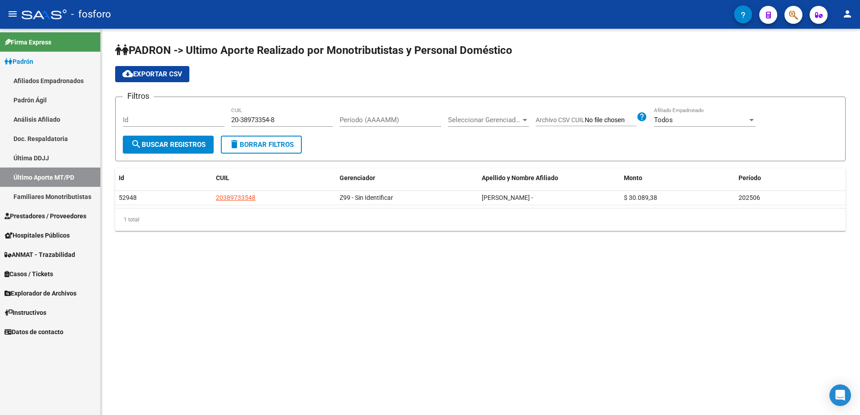
click at [59, 153] on link "Última DDJJ" at bounding box center [50, 157] width 100 height 19
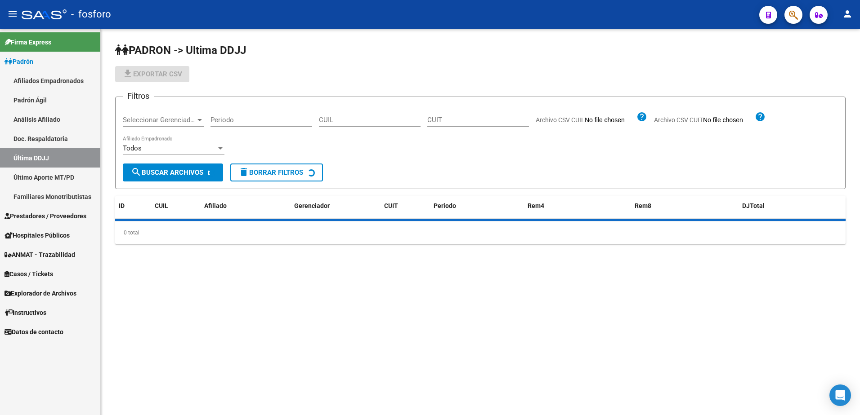
click at [343, 124] on input "CUIL" at bounding box center [370, 120] width 102 height 8
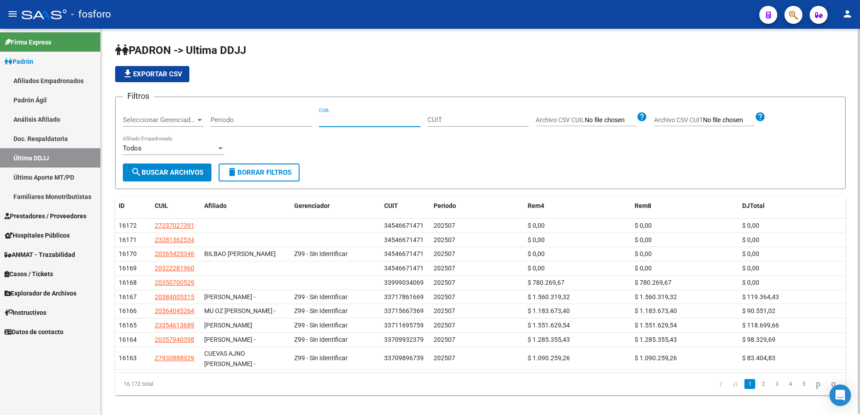
paste input "20367283395"
type input "20367283395"
click at [172, 175] on span "search Buscar Archivos" at bounding box center [167, 173] width 72 height 8
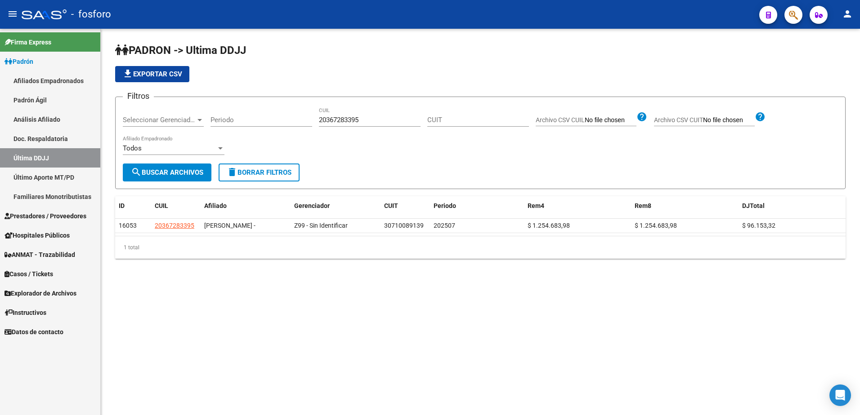
drag, startPoint x: 38, startPoint y: 173, endPoint x: 44, endPoint y: 171, distance: 6.1
click at [38, 173] on link "Último Aporte MT/PD" at bounding box center [50, 177] width 100 height 19
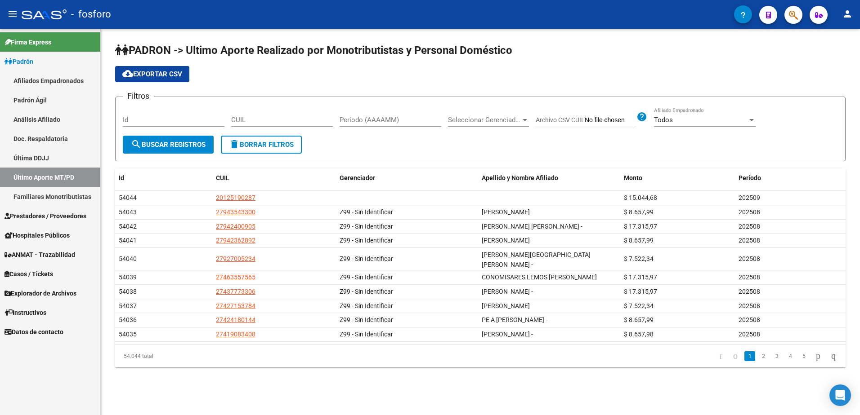
click at [303, 116] on div "CUIL" at bounding box center [282, 116] width 102 height 19
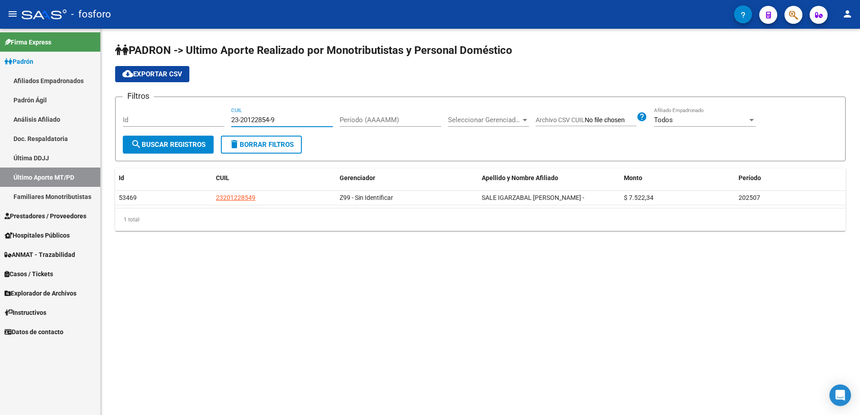
drag, startPoint x: 293, startPoint y: 123, endPoint x: 220, endPoint y: 124, distance: 72.4
click at [220, 124] on div "Filtros Id 23-20122854-9 CUIL Período (AAAAMM) Seleccionar Gerenciador Seleccio…" at bounding box center [480, 119] width 715 height 31
paste input "0-34691751-3"
type input "20-34691751-3"
click at [193, 141] on span "search Buscar Registros" at bounding box center [168, 145] width 75 height 8
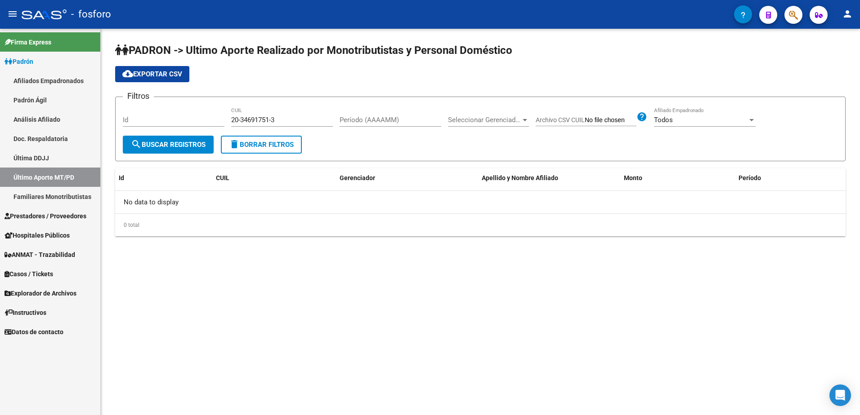
drag, startPoint x: 11, startPoint y: 155, endPoint x: 43, endPoint y: 152, distance: 32.0
click at [11, 155] on link "Última DDJJ" at bounding box center [50, 157] width 100 height 19
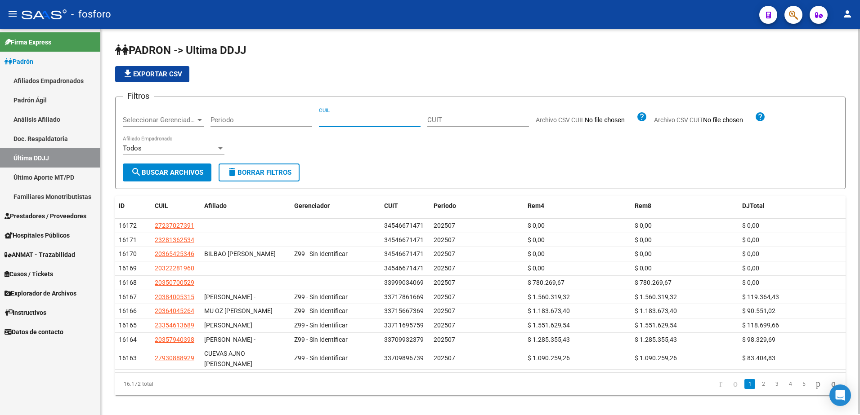
click at [348, 121] on input "CUIL" at bounding box center [370, 120] width 102 height 8
paste input "20346917513"
click at [180, 170] on span "search Buscar Archivos" at bounding box center [167, 173] width 72 height 8
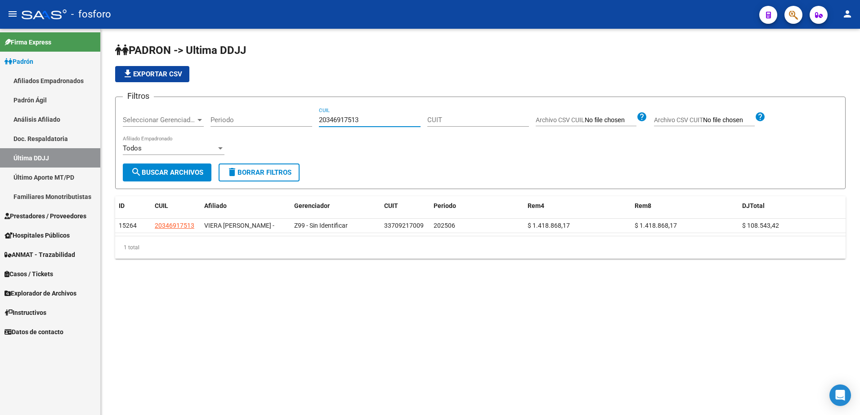
drag, startPoint x: 360, startPoint y: 122, endPoint x: 306, endPoint y: 126, distance: 53.7
click at [298, 123] on div "Filtros Seleccionar Gerenciador Seleccionar Gerenciador Periodo 20346917513 CUI…" at bounding box center [480, 133] width 715 height 59
paste input "18565579"
type input "20185655793"
click at [186, 177] on button "search Buscar Archivos" at bounding box center [167, 173] width 89 height 18
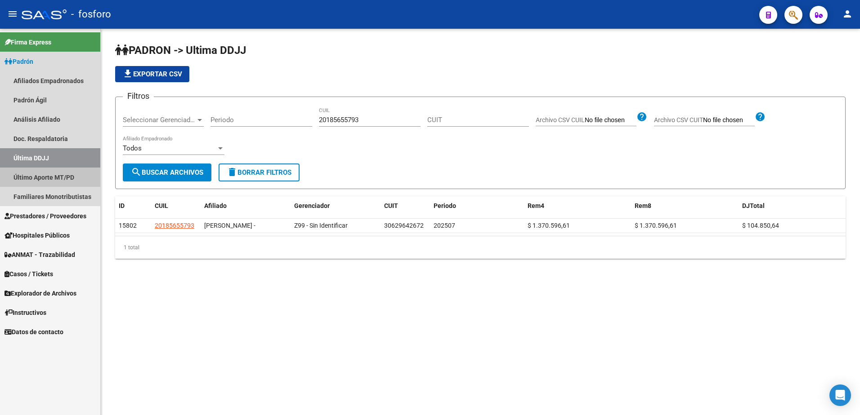
click at [52, 181] on link "Último Aporte MT/PD" at bounding box center [50, 177] width 100 height 19
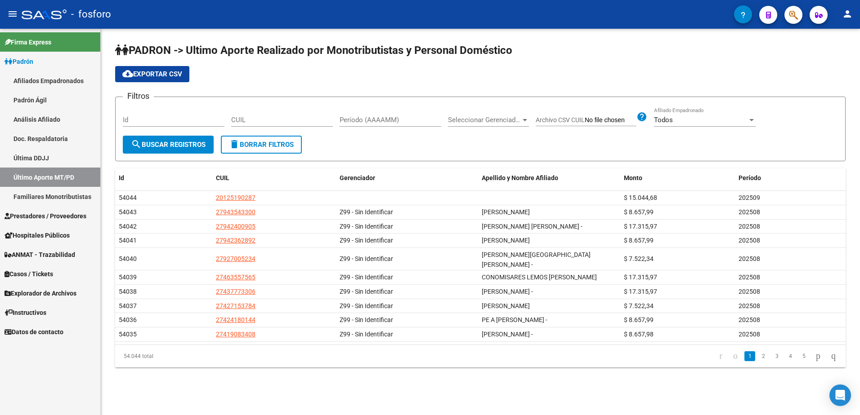
click at [295, 121] on input "CUIL" at bounding box center [282, 120] width 102 height 8
paste input "23-37358366-9"
type input "23-37358366-9"
click at [152, 150] on button "search Buscar Registros" at bounding box center [168, 145] width 91 height 18
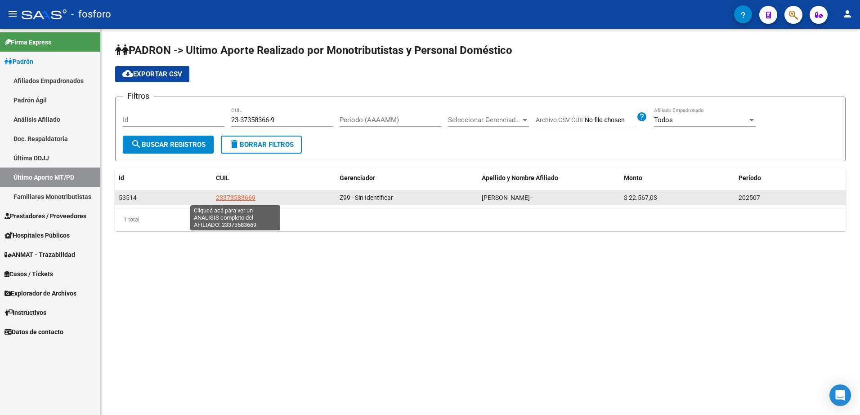
click at [241, 196] on span "23373583669" at bounding box center [236, 197] width 40 height 7
type textarea "23373583669"
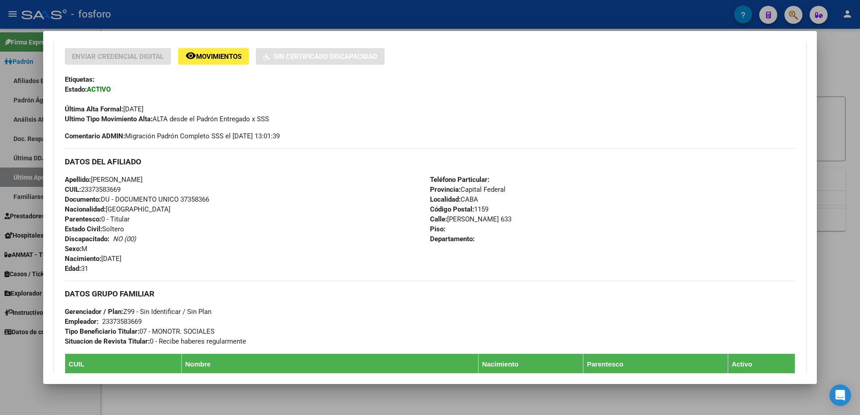
scroll to position [195, 0]
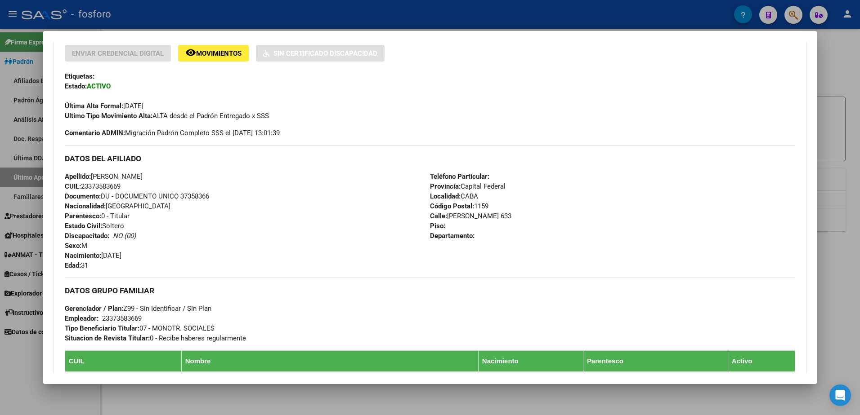
click at [831, 139] on div at bounding box center [430, 207] width 860 height 415
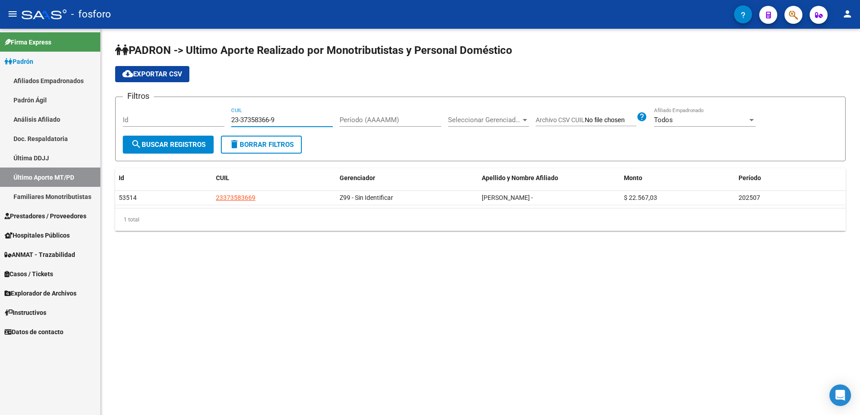
drag, startPoint x: 278, startPoint y: 119, endPoint x: 228, endPoint y: 120, distance: 50.4
click at [231, 121] on input "23-37358366-9" at bounding box center [282, 120] width 102 height 8
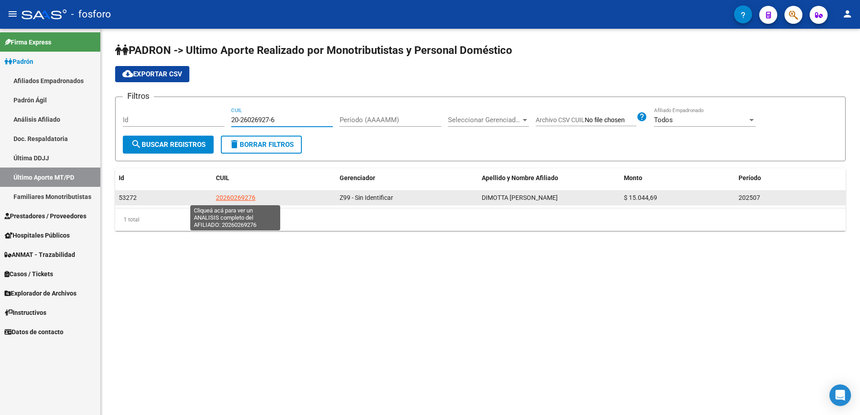
type input "20-26026927-6"
click at [235, 198] on span "20260269276" at bounding box center [236, 197] width 40 height 7
type textarea "20260269276"
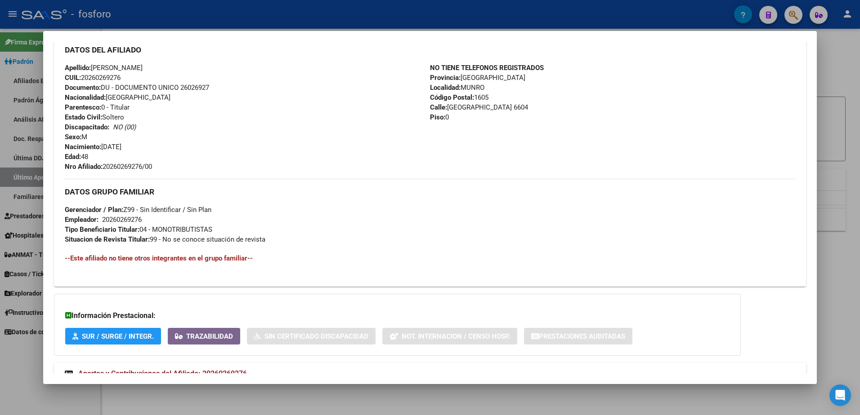
scroll to position [315, 0]
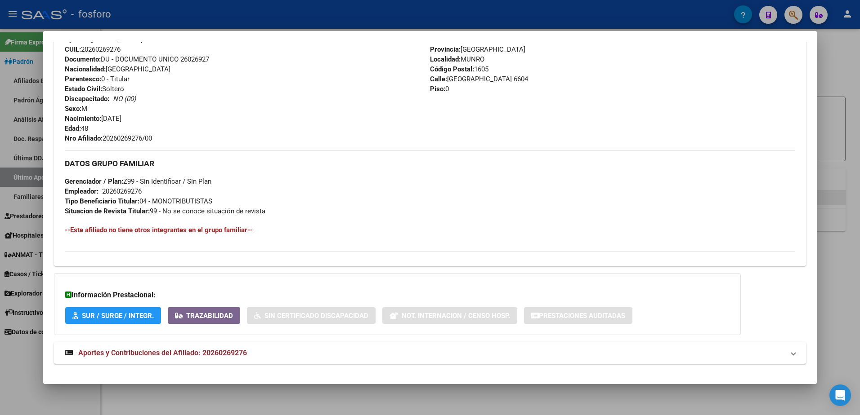
click at [829, 193] on div at bounding box center [430, 207] width 860 height 415
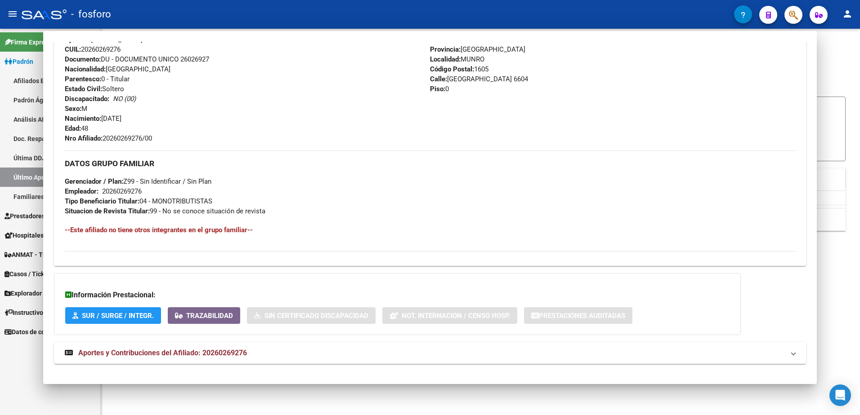
click at [848, 192] on div "PADRON -> Ultimo Aporte Realizado por Monotributistas y Personal Doméstico clou…" at bounding box center [480, 144] width 759 height 231
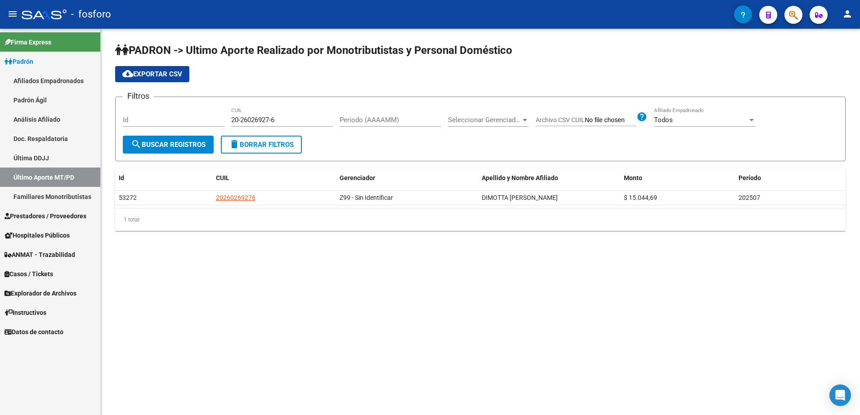
click at [60, 141] on link "Doc. Respaldatoria" at bounding box center [50, 138] width 100 height 19
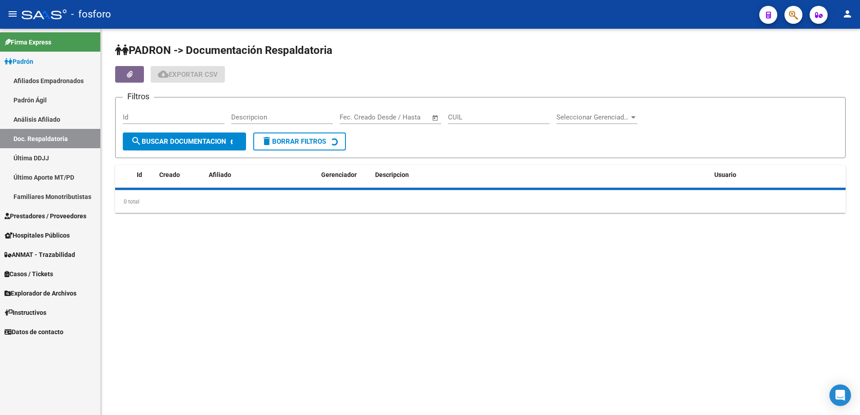
click at [51, 152] on link "Última DDJJ" at bounding box center [50, 157] width 100 height 19
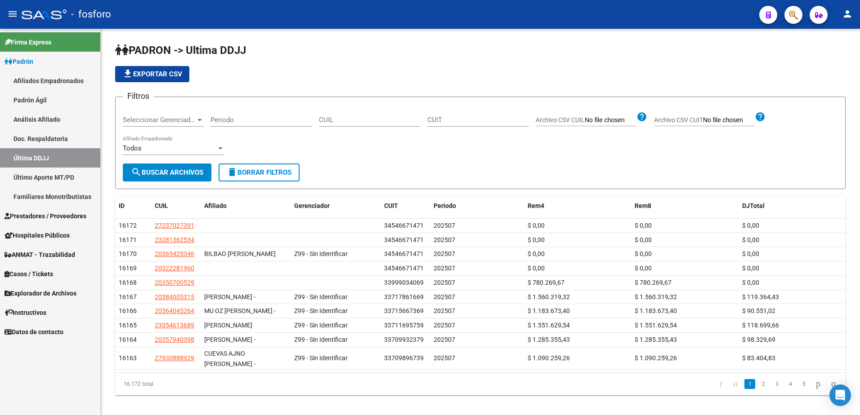
click at [365, 124] on div "CUIL" at bounding box center [370, 116] width 102 height 19
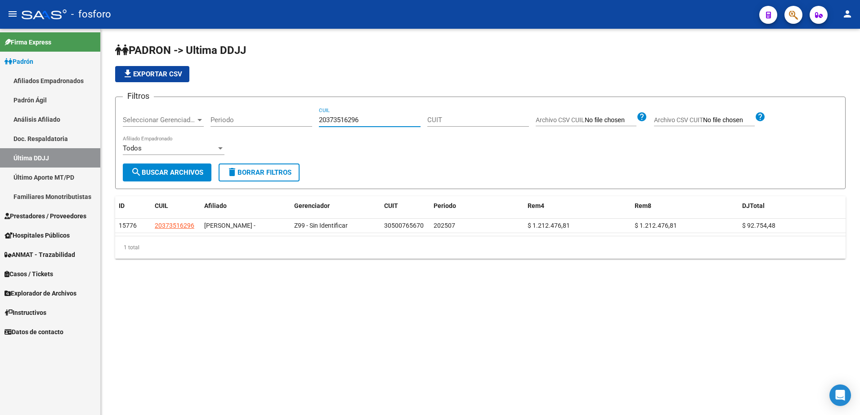
type input "20373516296"
drag, startPoint x: 43, startPoint y: 177, endPoint x: 67, endPoint y: 172, distance: 24.7
click at [43, 177] on link "Último Aporte MT/PD" at bounding box center [50, 177] width 100 height 19
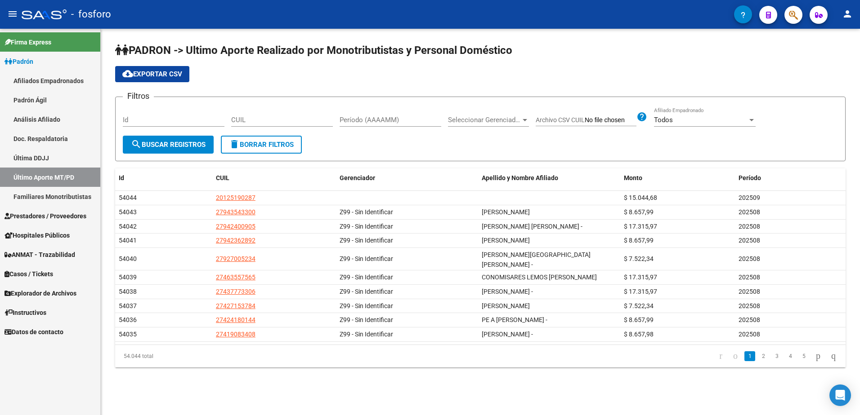
click at [281, 122] on input "CUIL" at bounding box center [282, 120] width 102 height 8
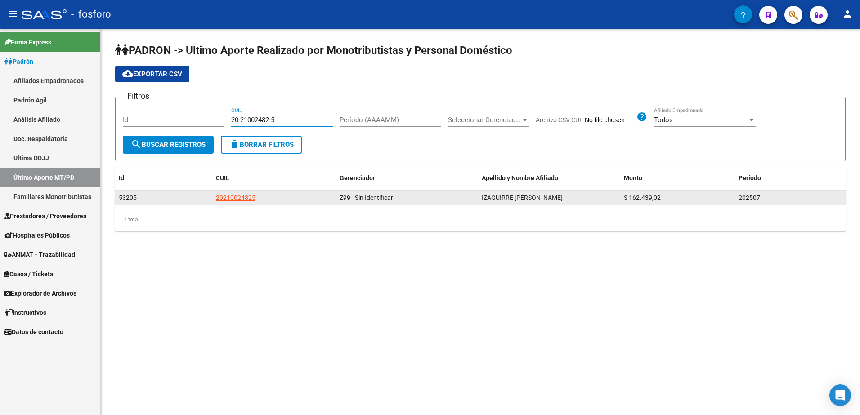
type input "20-21002482-5"
click at [227, 194] on app-link-go-to "20210024825" at bounding box center [236, 198] width 40 height 10
click at [234, 192] on datatable-body-cell "20210024825" at bounding box center [274, 198] width 124 height 14
click at [235, 195] on datatable-body-cell "20210024825" at bounding box center [274, 198] width 124 height 14
click at [235, 196] on span "20210024825" at bounding box center [236, 197] width 40 height 7
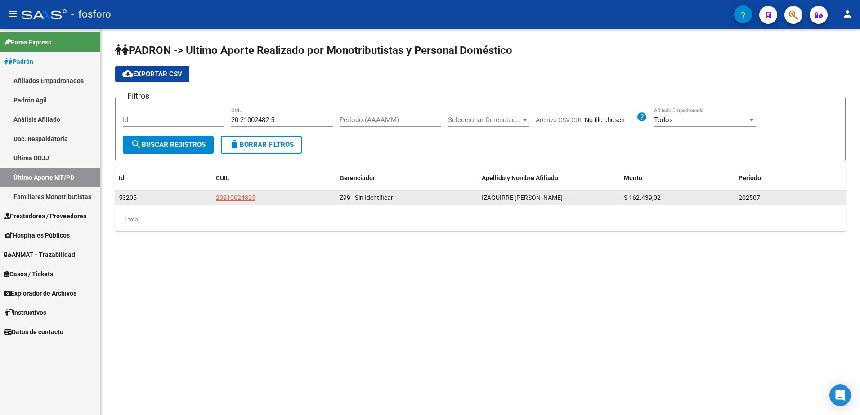
copy span "20210"
type textarea "20210024825"
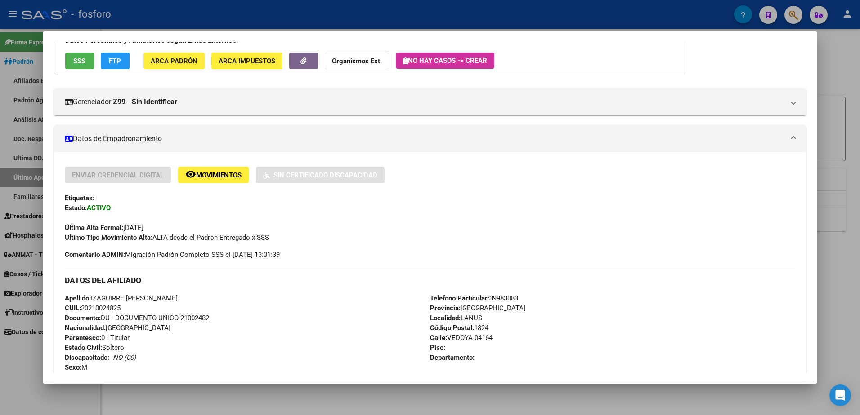
scroll to position [270, 0]
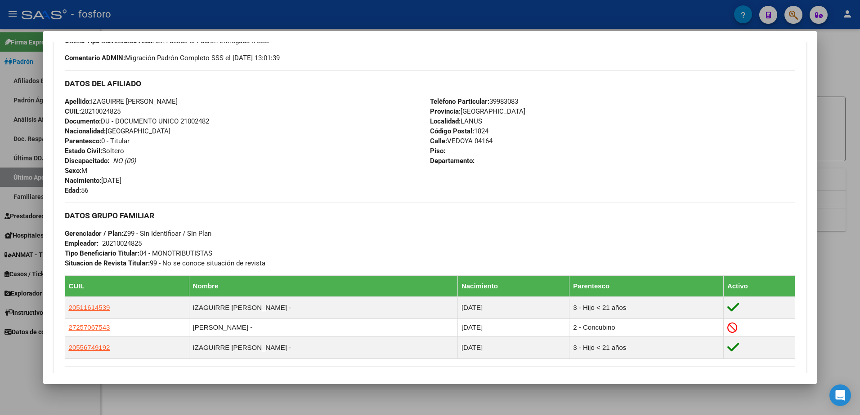
click at [834, 117] on div at bounding box center [430, 207] width 860 height 415
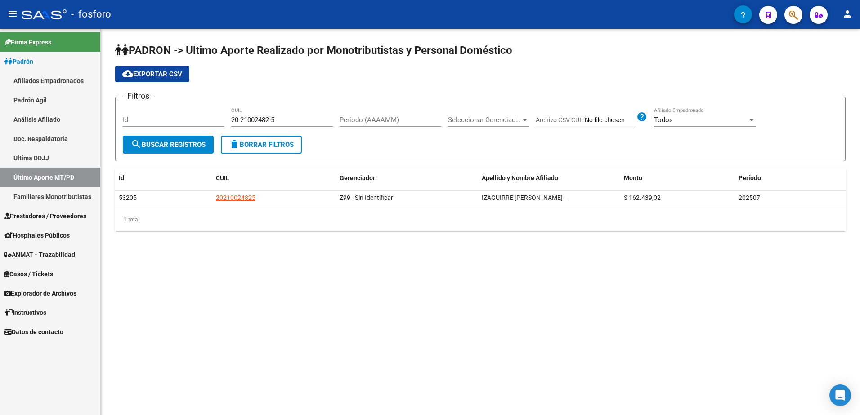
drag, startPoint x: 54, startPoint y: 157, endPoint x: 58, endPoint y: 157, distance: 4.5
click at [54, 157] on link "Última DDJJ" at bounding box center [50, 157] width 100 height 19
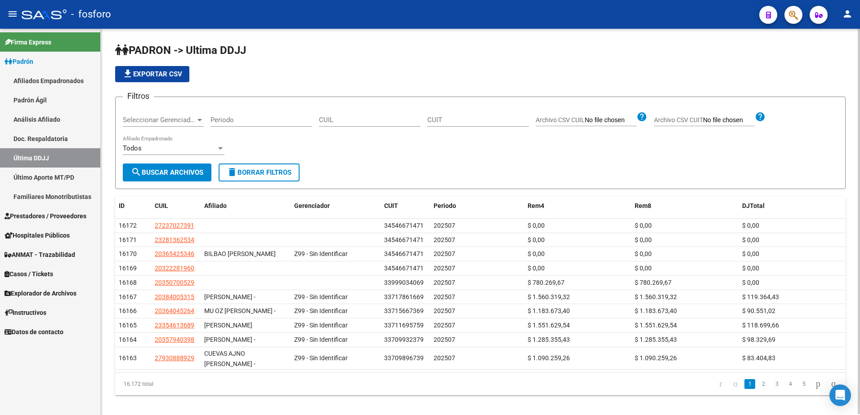
click at [365, 121] on input "CUIL" at bounding box center [370, 120] width 102 height 8
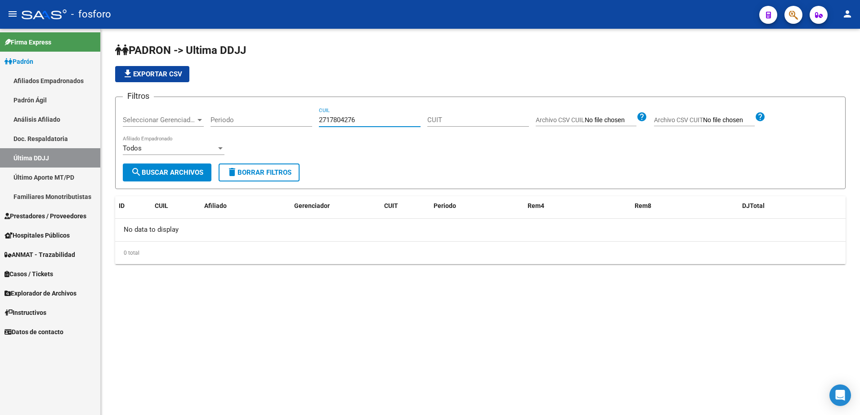
drag, startPoint x: 369, startPoint y: 121, endPoint x: 297, endPoint y: 127, distance: 71.7
click at [297, 127] on div "Filtros Seleccionar Gerenciador Seleccionar Gerenciador Periodo 2717804276 CUIL…" at bounding box center [480, 133] width 715 height 59
type input "2717804276"
click at [62, 181] on link "Último Aporte MT/PD" at bounding box center [50, 177] width 100 height 19
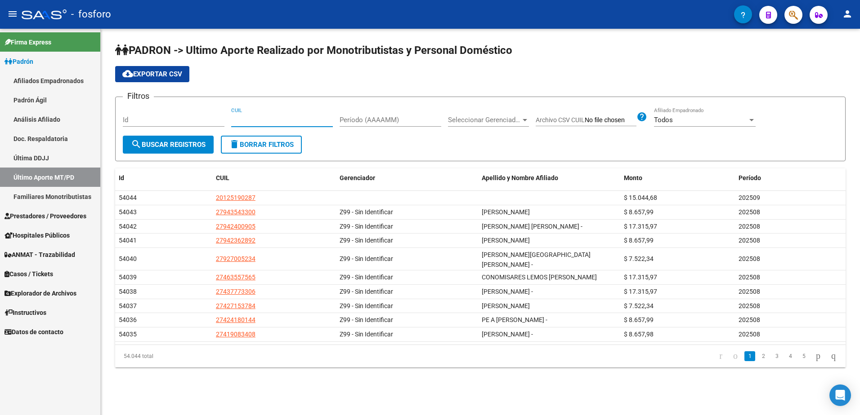
click at [317, 118] on input "CUIL" at bounding box center [282, 120] width 102 height 8
paste input "27-17804276"
click at [246, 120] on input "27-17804276" at bounding box center [282, 120] width 102 height 8
click at [262, 118] on input "27-17804276" at bounding box center [282, 120] width 102 height 8
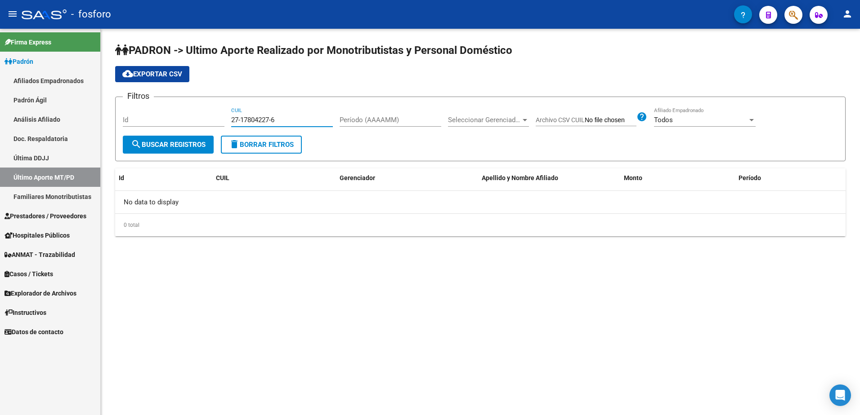
type input "27-17804227-6"
click at [40, 194] on link "Familiares Monotributistas" at bounding box center [50, 196] width 100 height 19
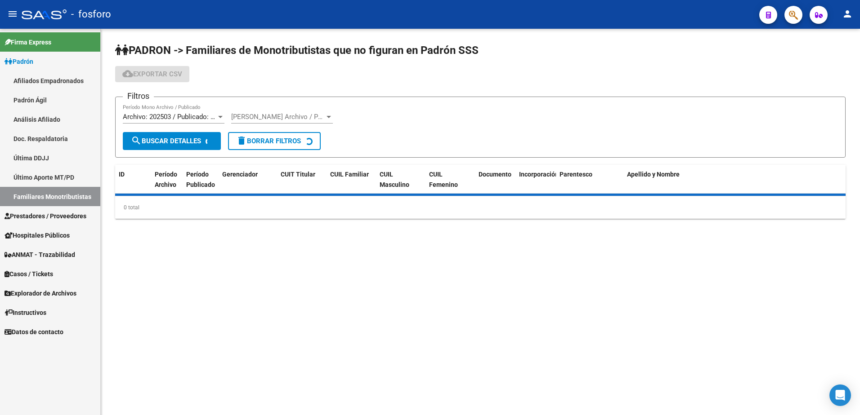
click at [45, 156] on link "Última DDJJ" at bounding box center [50, 157] width 100 height 19
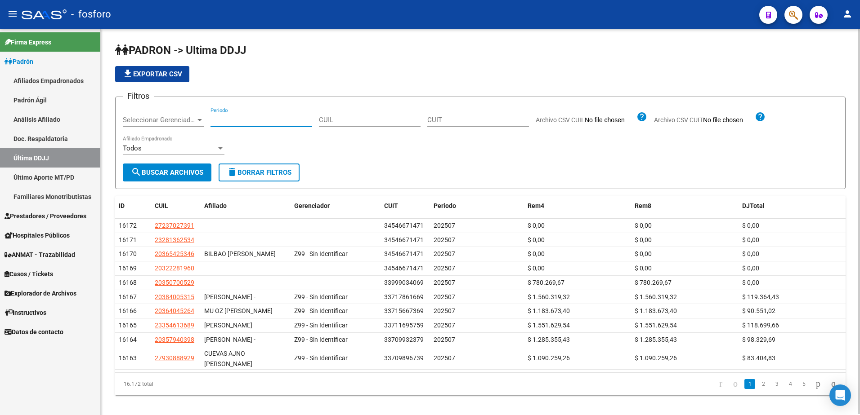
click at [233, 120] on input "Periodo" at bounding box center [261, 120] width 102 height 8
drag, startPoint x: 253, startPoint y: 117, endPoint x: 187, endPoint y: 125, distance: 66.0
click at [187, 125] on div "Filtros Seleccionar Gerenciador Seleccionar Gerenciador 2717802276 Periodo CUIL…" at bounding box center [480, 133] width 715 height 59
type input "2717802276"
click at [361, 122] on input "CUIL" at bounding box center [370, 120] width 102 height 8
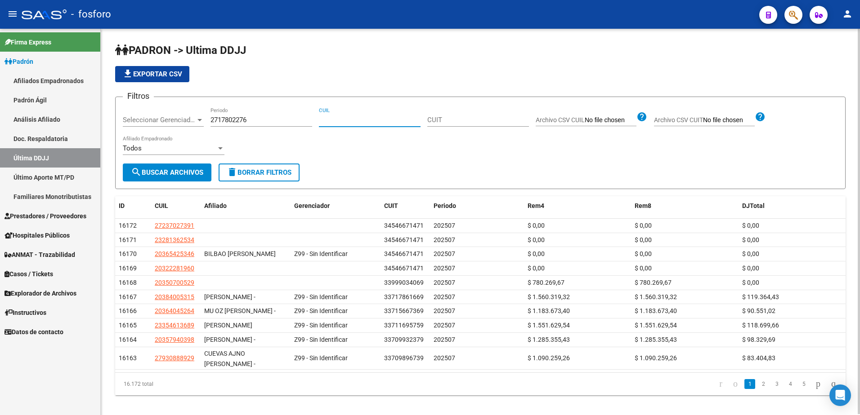
paste input "2717802276"
type input "2717802276"
click at [261, 121] on input "2717802276" at bounding box center [261, 120] width 102 height 8
type input "2"
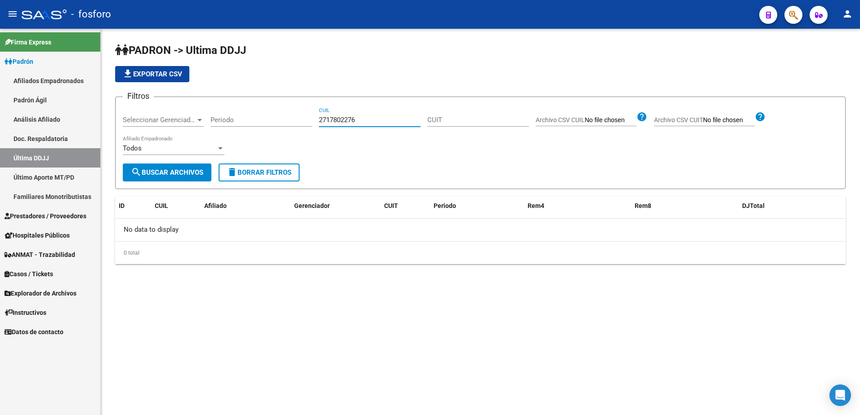
click at [327, 120] on input "2717802276" at bounding box center [370, 120] width 102 height 8
click at [334, 120] on input "2717802276" at bounding box center [370, 120] width 102 height 8
click at [343, 119] on input "2717802276" at bounding box center [370, 120] width 102 height 8
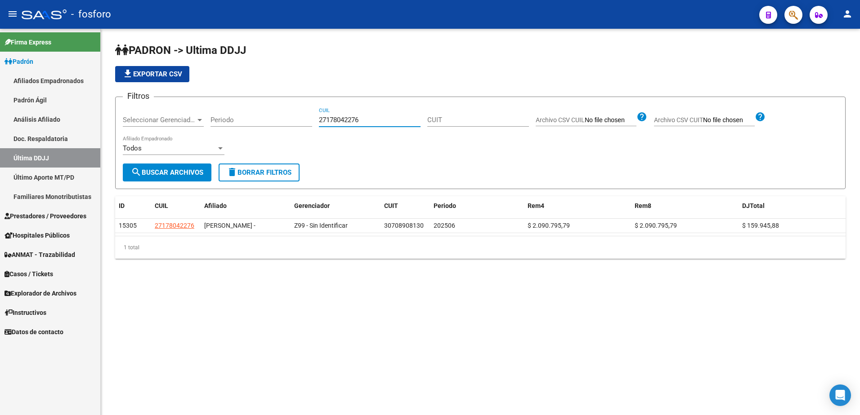
drag, startPoint x: 375, startPoint y: 120, endPoint x: 289, endPoint y: 120, distance: 86.3
click at [297, 120] on div "Filtros Seleccionar Gerenciador Seleccionar Gerenciador Periodo 27178042276 CUI…" at bounding box center [480, 133] width 715 height 59
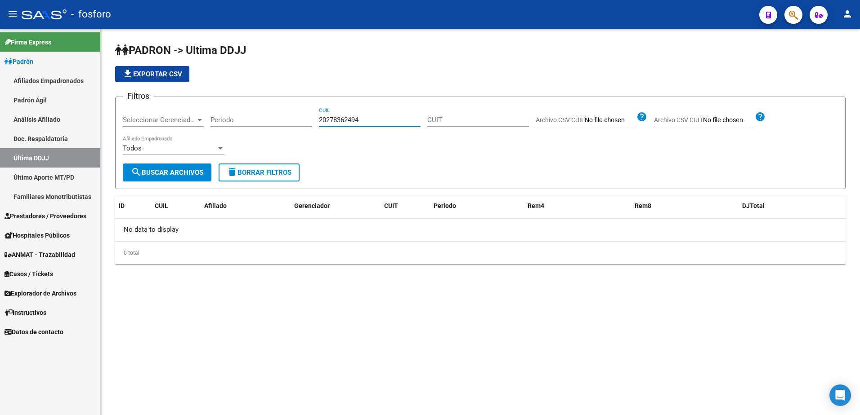
drag, startPoint x: 381, startPoint y: 118, endPoint x: 320, endPoint y: 119, distance: 61.2
click at [320, 119] on input "20278362494" at bounding box center [370, 120] width 102 height 8
type input "20278362494"
click at [47, 179] on link "Último Aporte MT/PD" at bounding box center [50, 177] width 100 height 19
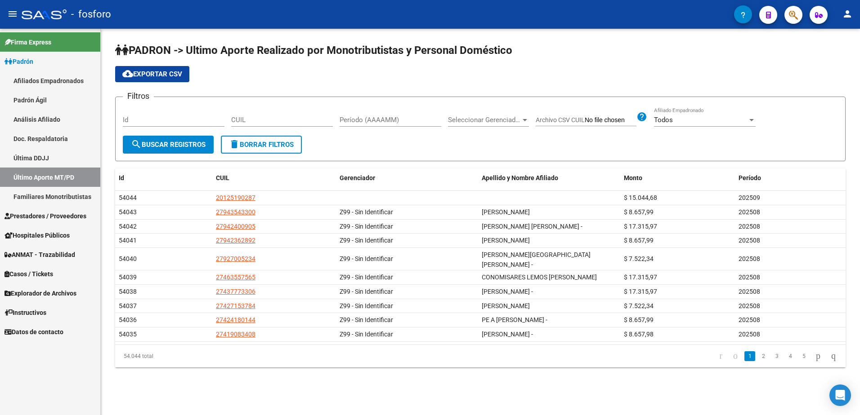
click at [247, 115] on div "CUIL" at bounding box center [282, 116] width 102 height 19
click at [251, 118] on input "CUIL" at bounding box center [282, 120] width 102 height 8
paste input "20-27836249-4"
type input "20-27836249-4"
click at [179, 145] on span "search Buscar Registros" at bounding box center [168, 145] width 75 height 8
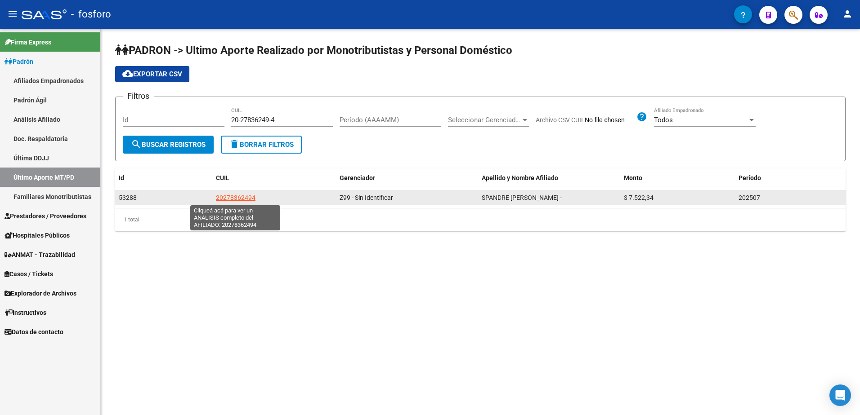
click at [232, 192] on datatable-body-cell "20278362494" at bounding box center [274, 198] width 124 height 14
click at [232, 196] on span "20278362494" at bounding box center [236, 197] width 40 height 7
type textarea "20278362494"
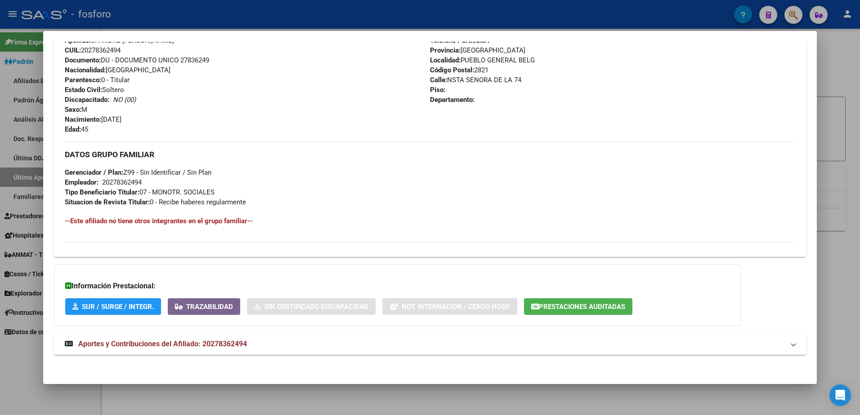
scroll to position [333, 0]
